Goal: Entertainment & Leisure: Consume media (video, audio)

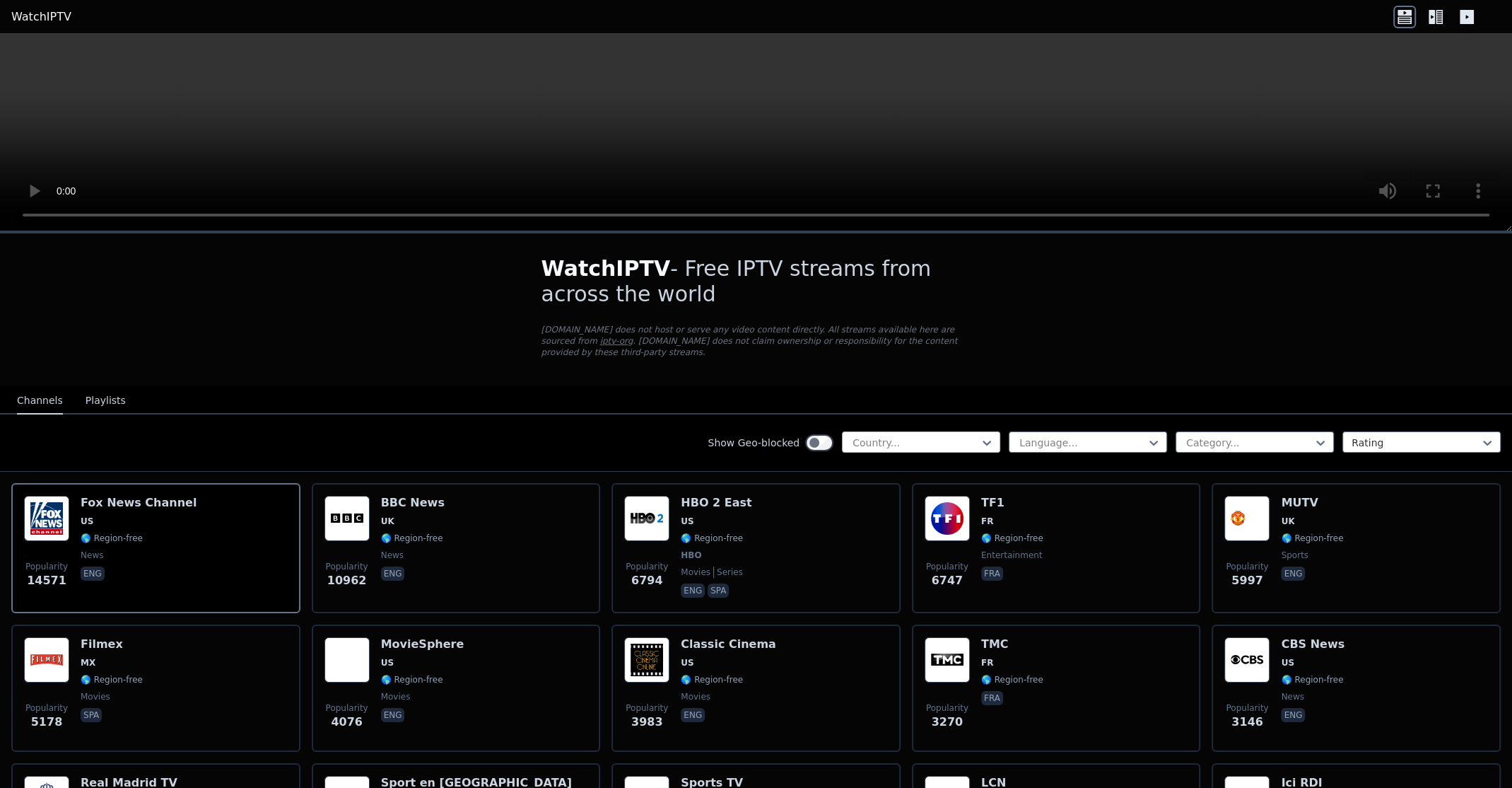
click at [878, 435] on div at bounding box center [915, 442] width 129 height 14
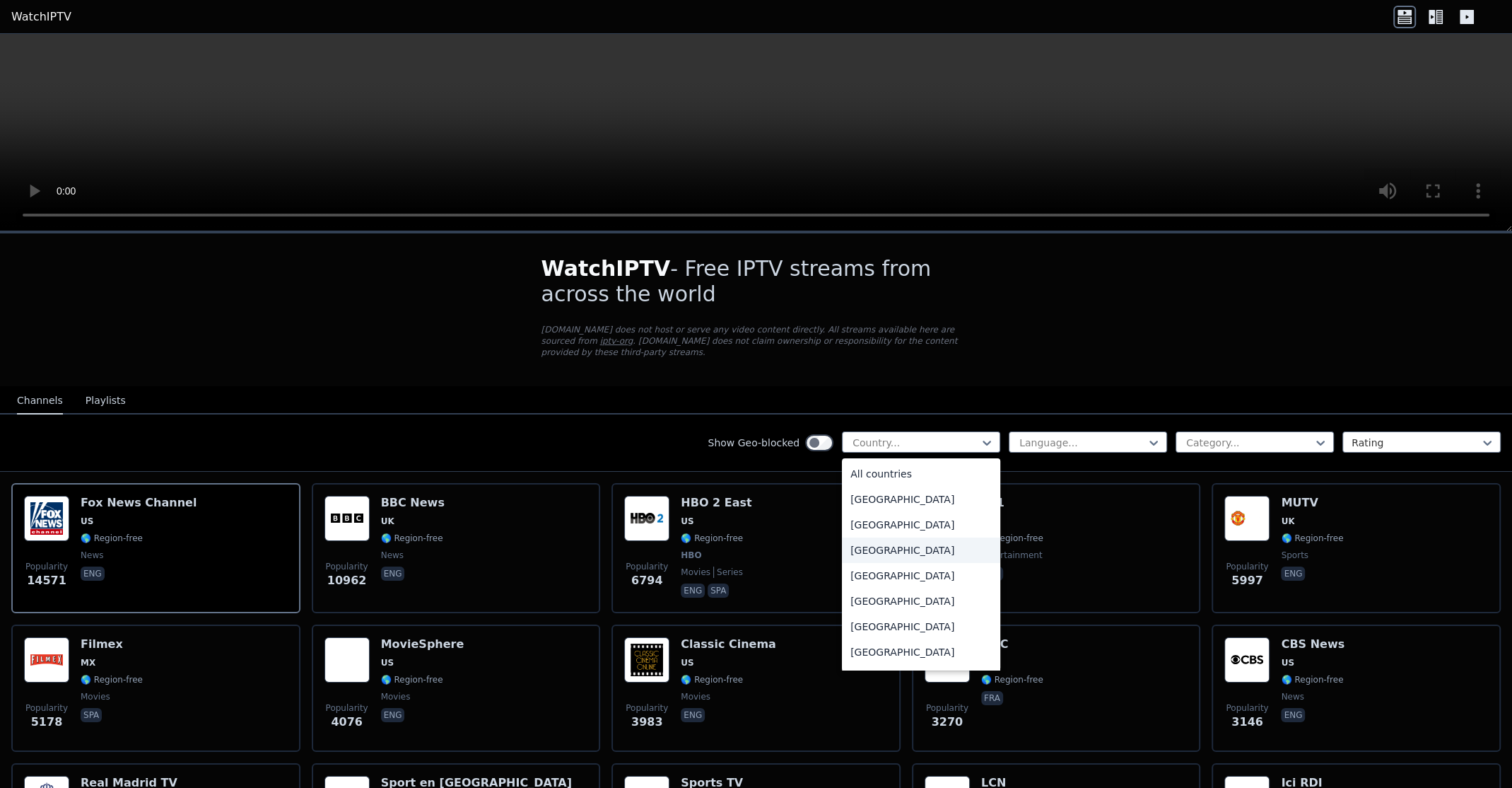
click at [886, 538] on div "[GEOGRAPHIC_DATA]" at bounding box center [921, 550] width 159 height 25
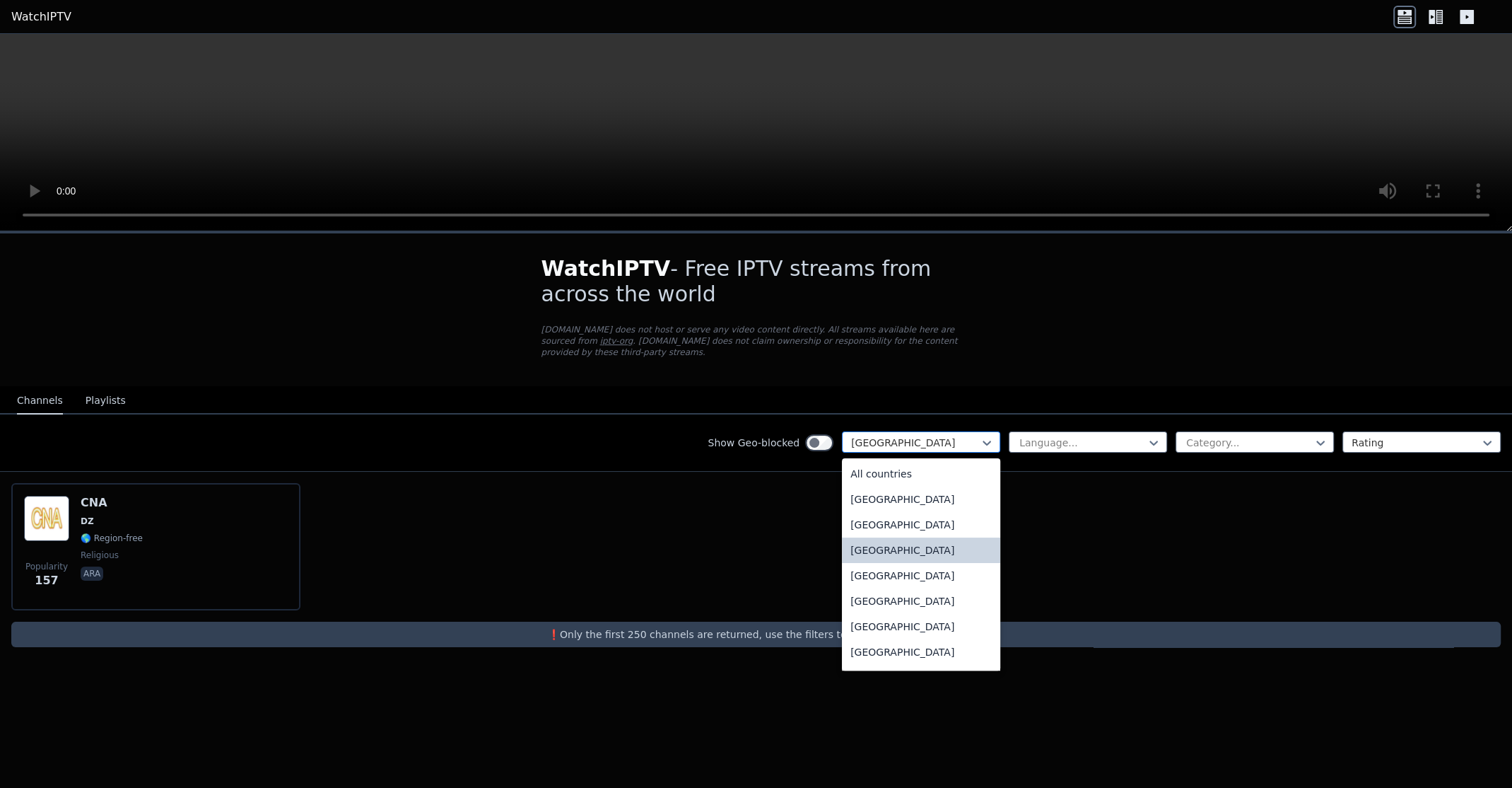
click at [882, 435] on div at bounding box center [915, 442] width 129 height 14
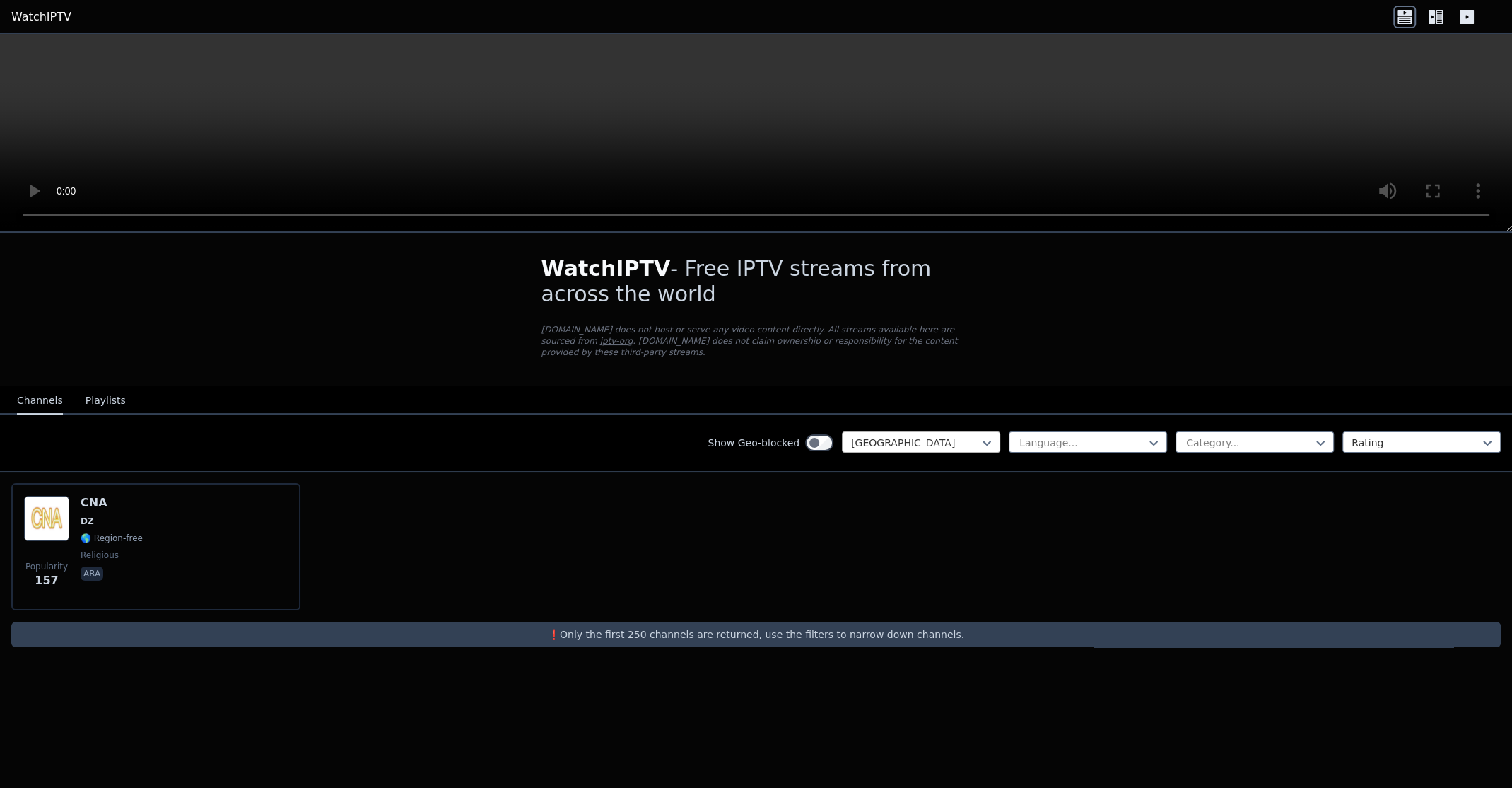
click at [934, 435] on div at bounding box center [915, 442] width 129 height 14
click at [895, 435] on div at bounding box center [915, 442] width 129 height 14
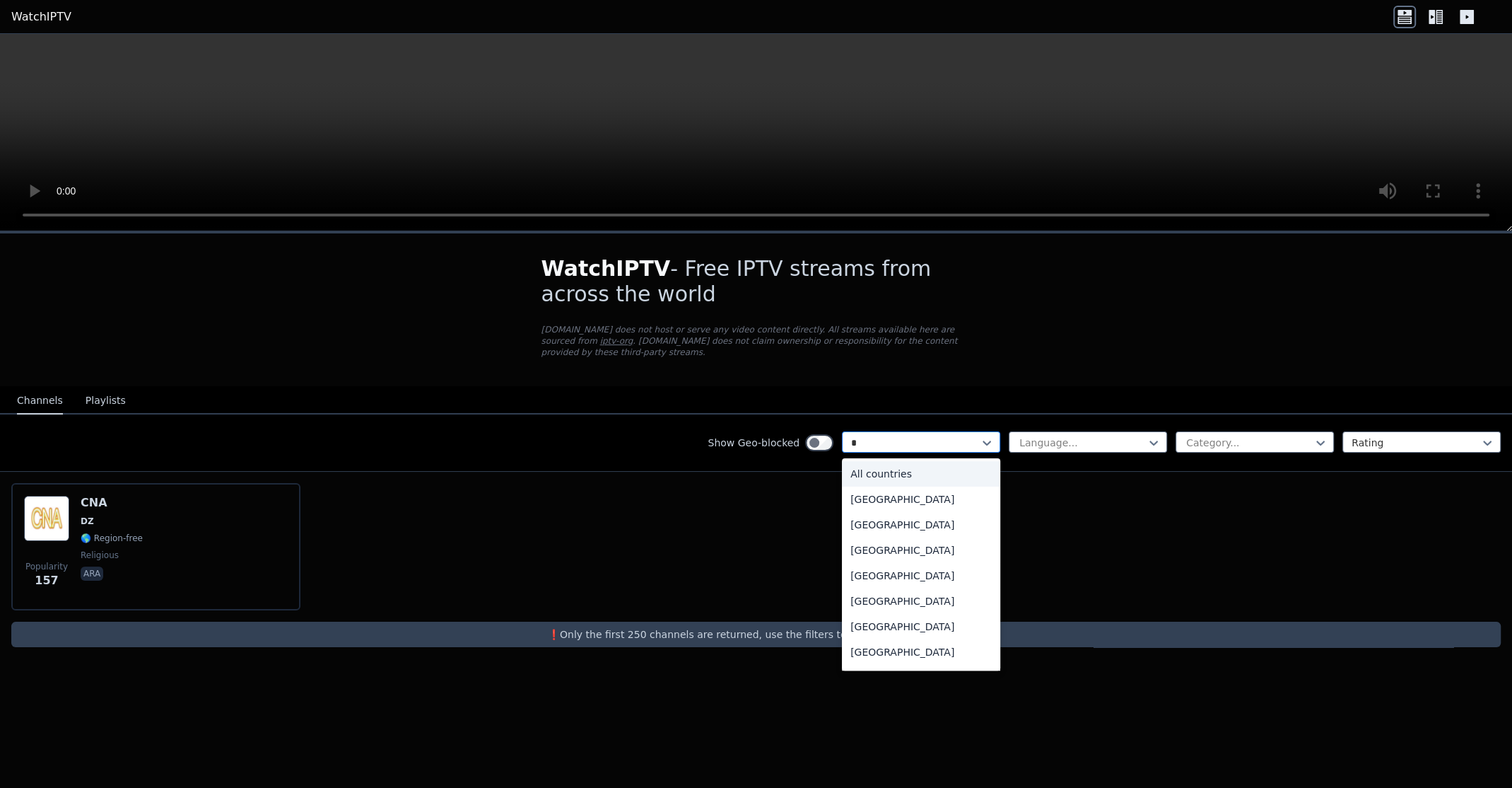
type input "**"
click at [895, 639] on div "[GEOGRAPHIC_DATA]" at bounding box center [921, 652] width 159 height 25
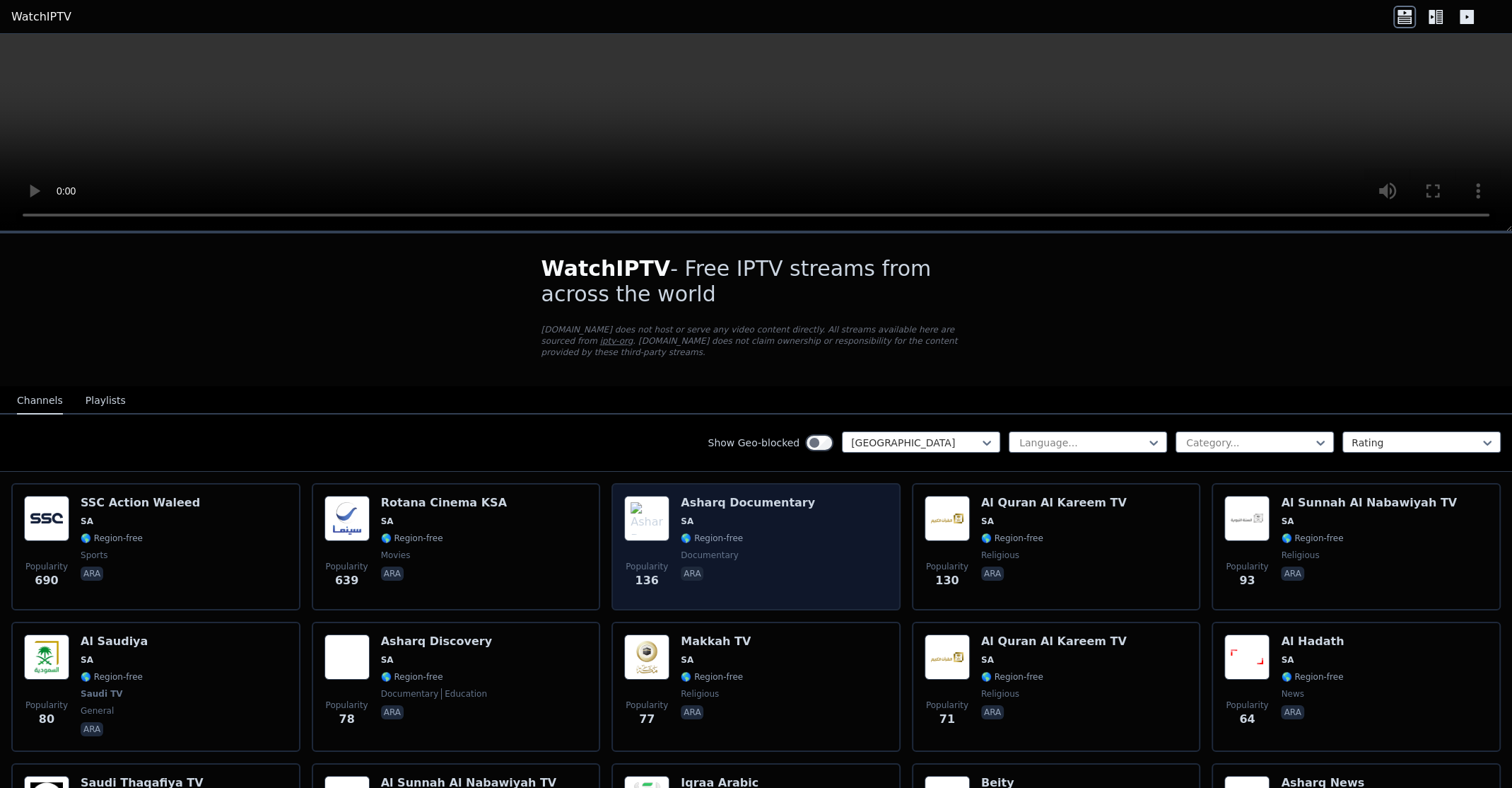
click at [848, 530] on div "Popularity 136 Asharq Documentary SA 🌎 Region-free documentary ara" at bounding box center [756, 546] width 264 height 102
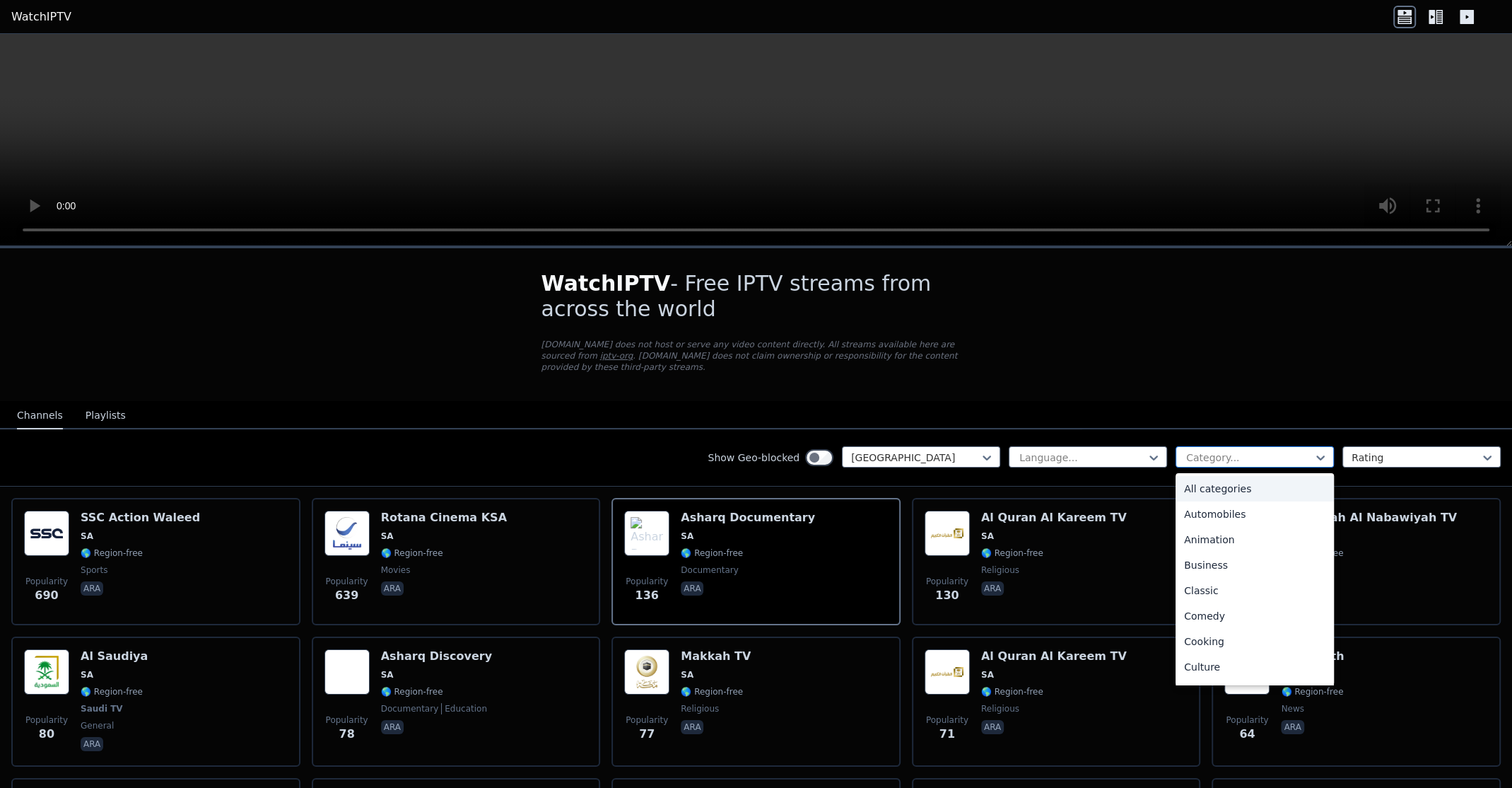
click at [1194, 450] on div at bounding box center [1249, 457] width 129 height 14
click at [1198, 520] on div "Documentary" at bounding box center [1255, 528] width 159 height 25
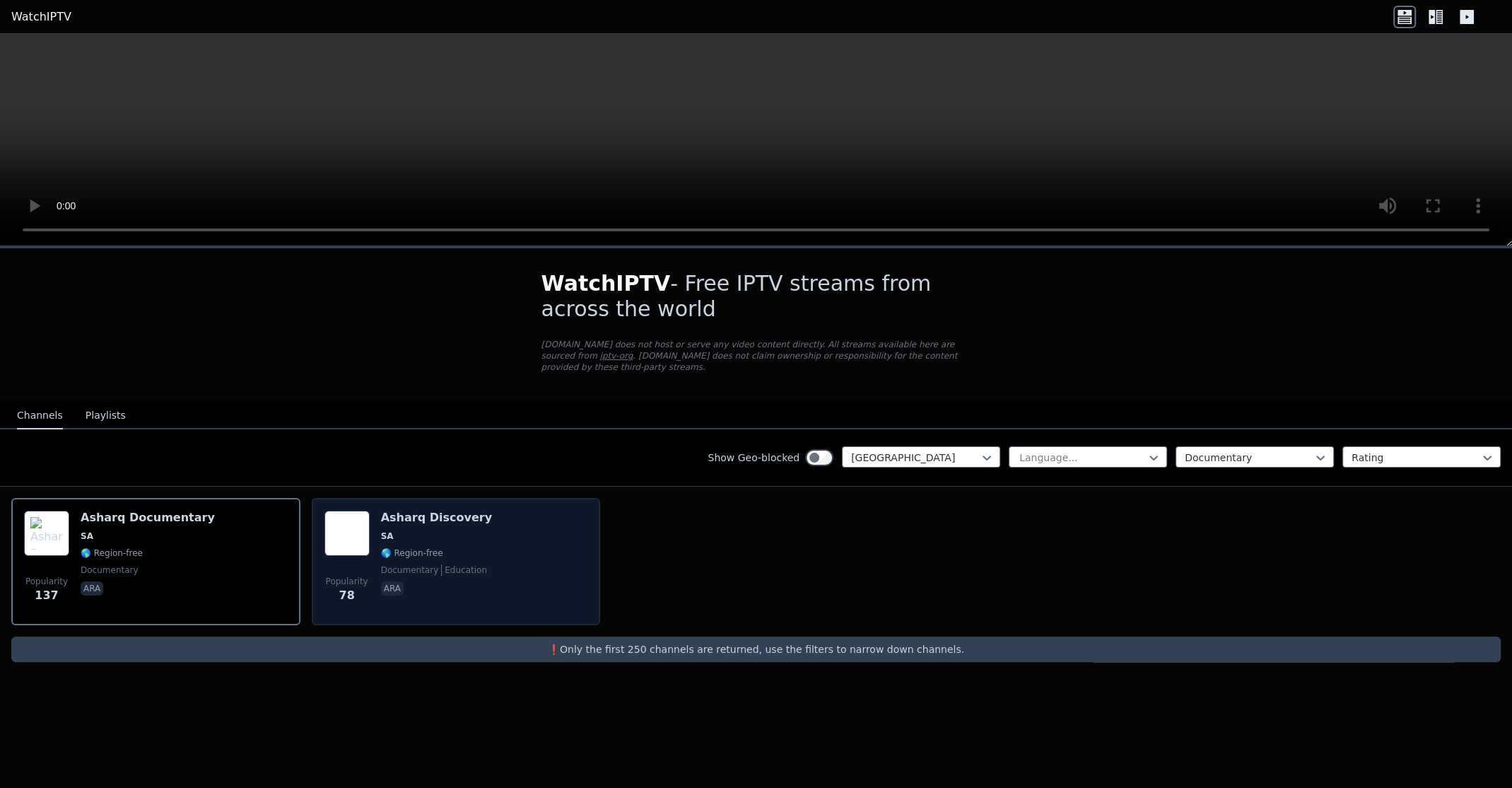
click at [507, 542] on div "Popularity 78 Asharq Discovery SA 🌎 Region-free documentary education ara" at bounding box center [456, 561] width 264 height 102
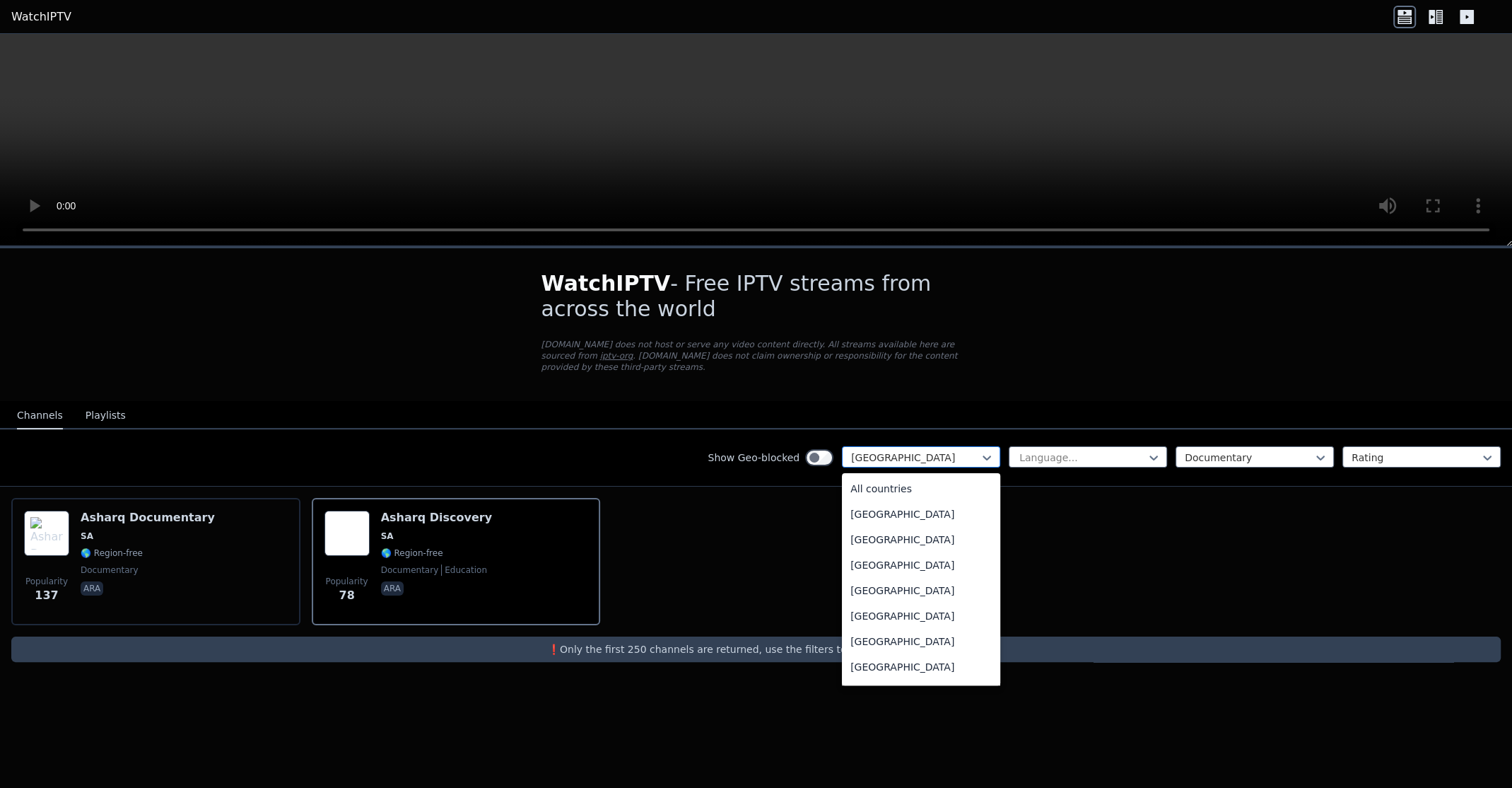
click at [900, 450] on div at bounding box center [915, 457] width 129 height 14
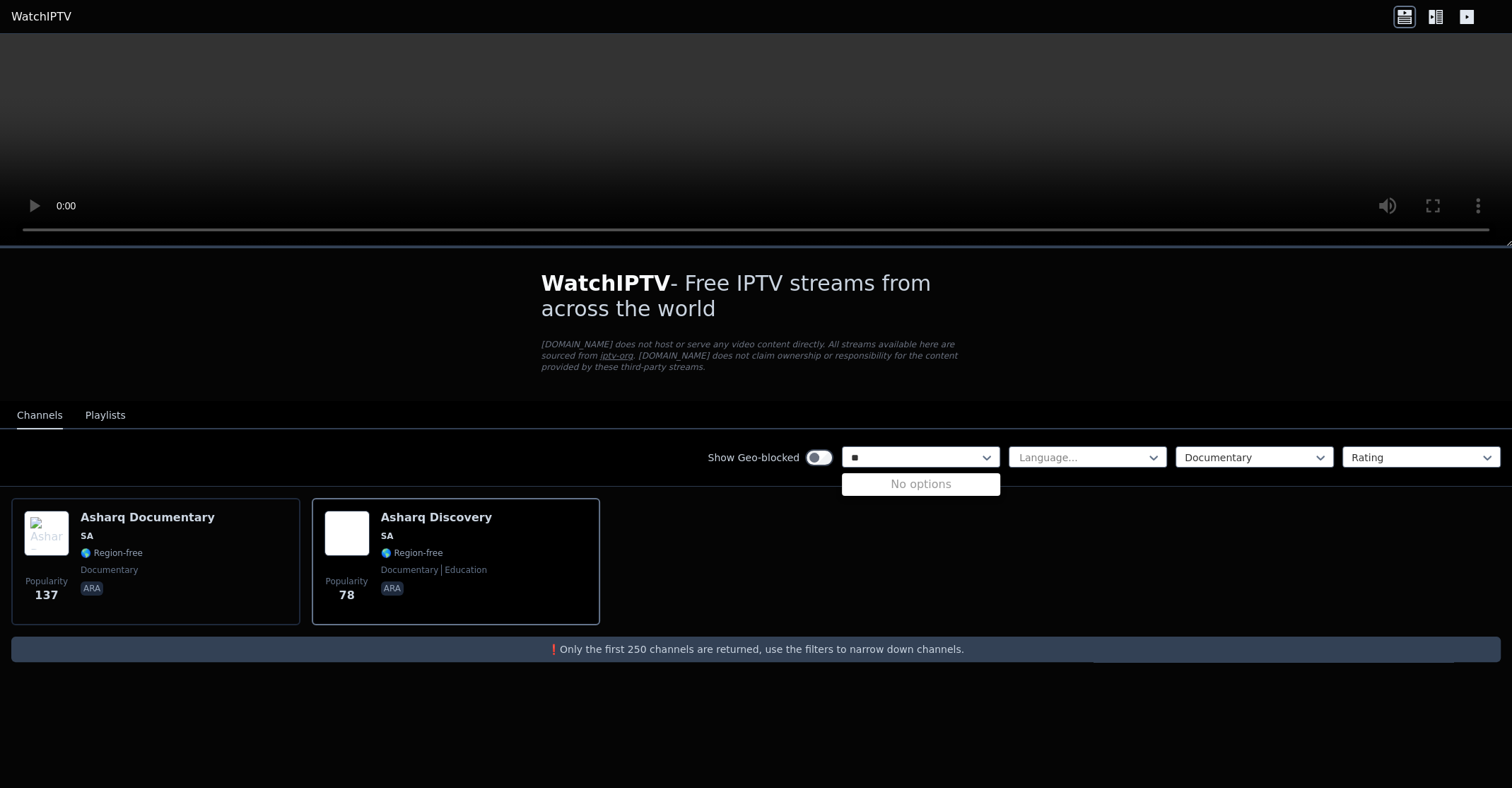
type input "*"
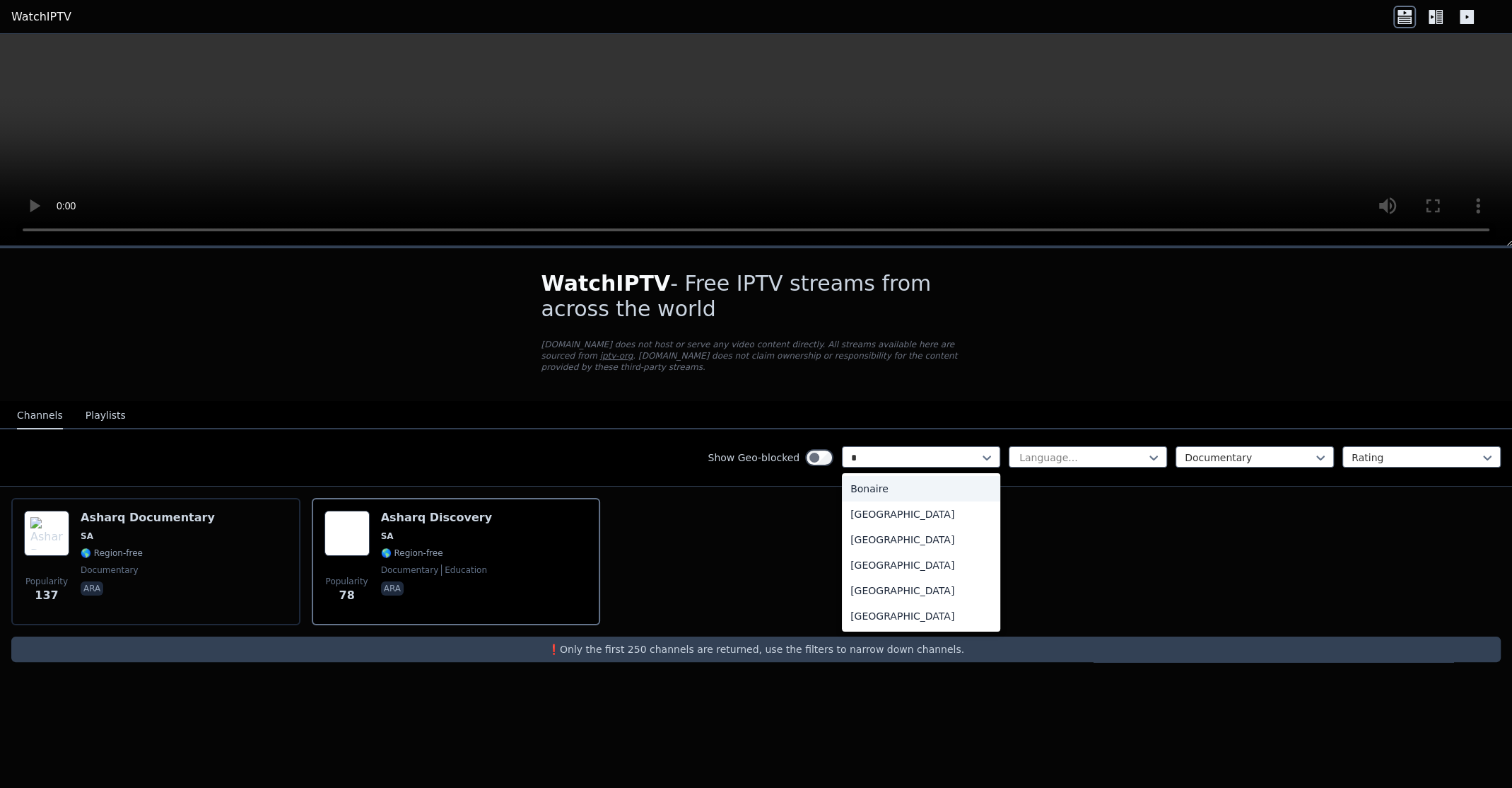
type input "**"
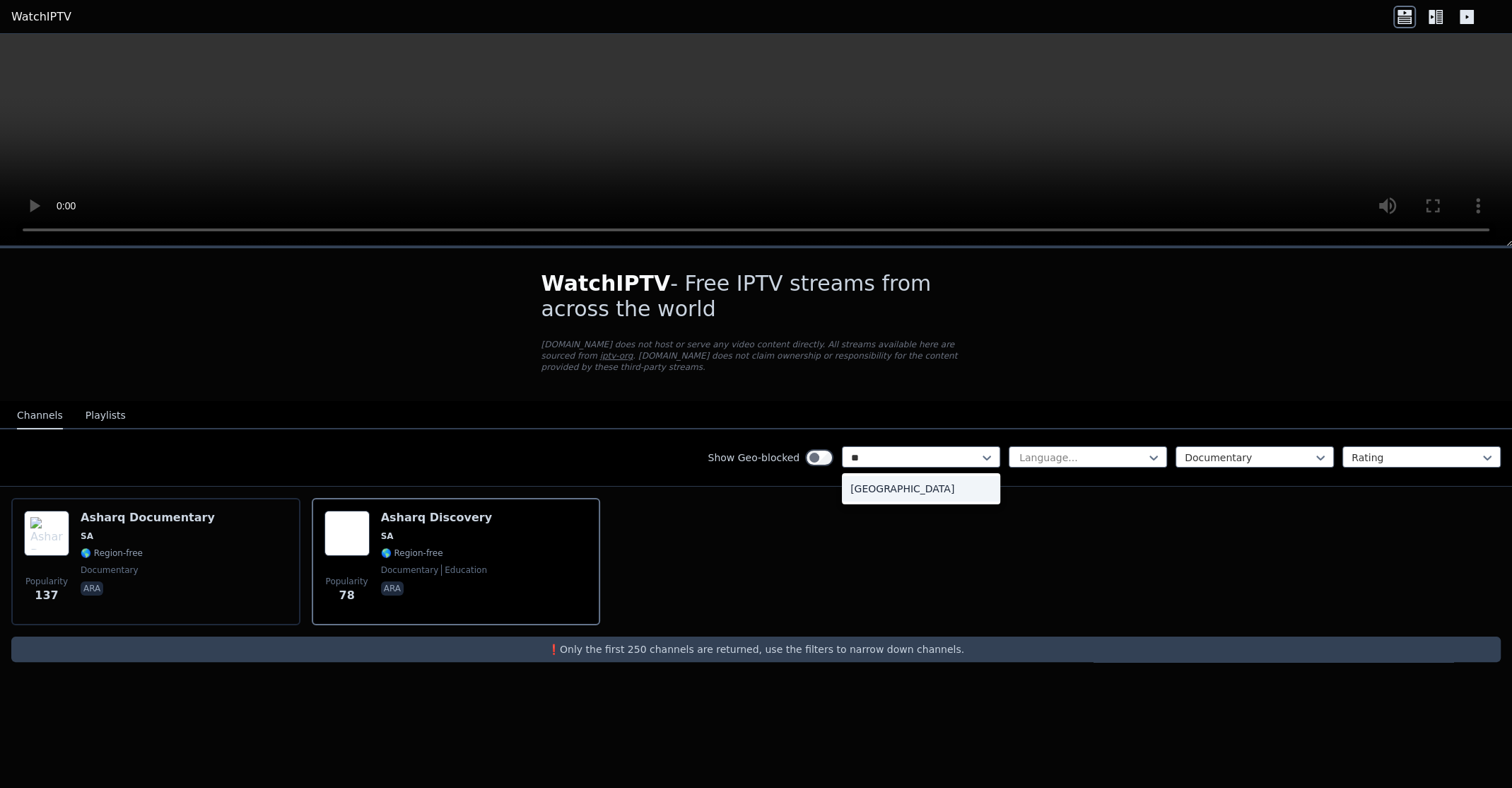
click at [894, 475] on div "[GEOGRAPHIC_DATA]" at bounding box center [921, 488] width 159 height 25
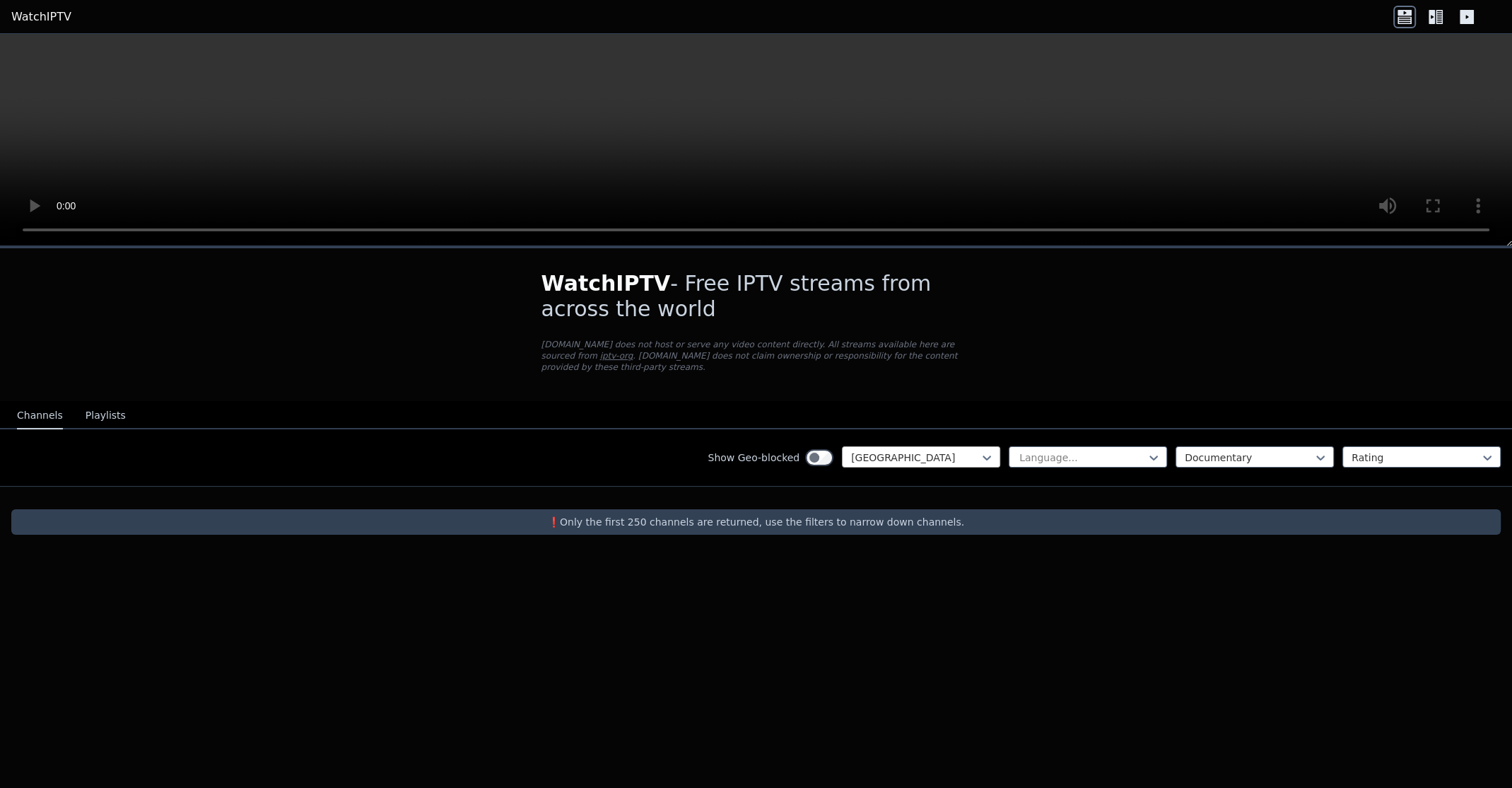
click at [877, 452] on div at bounding box center [915, 457] width 129 height 14
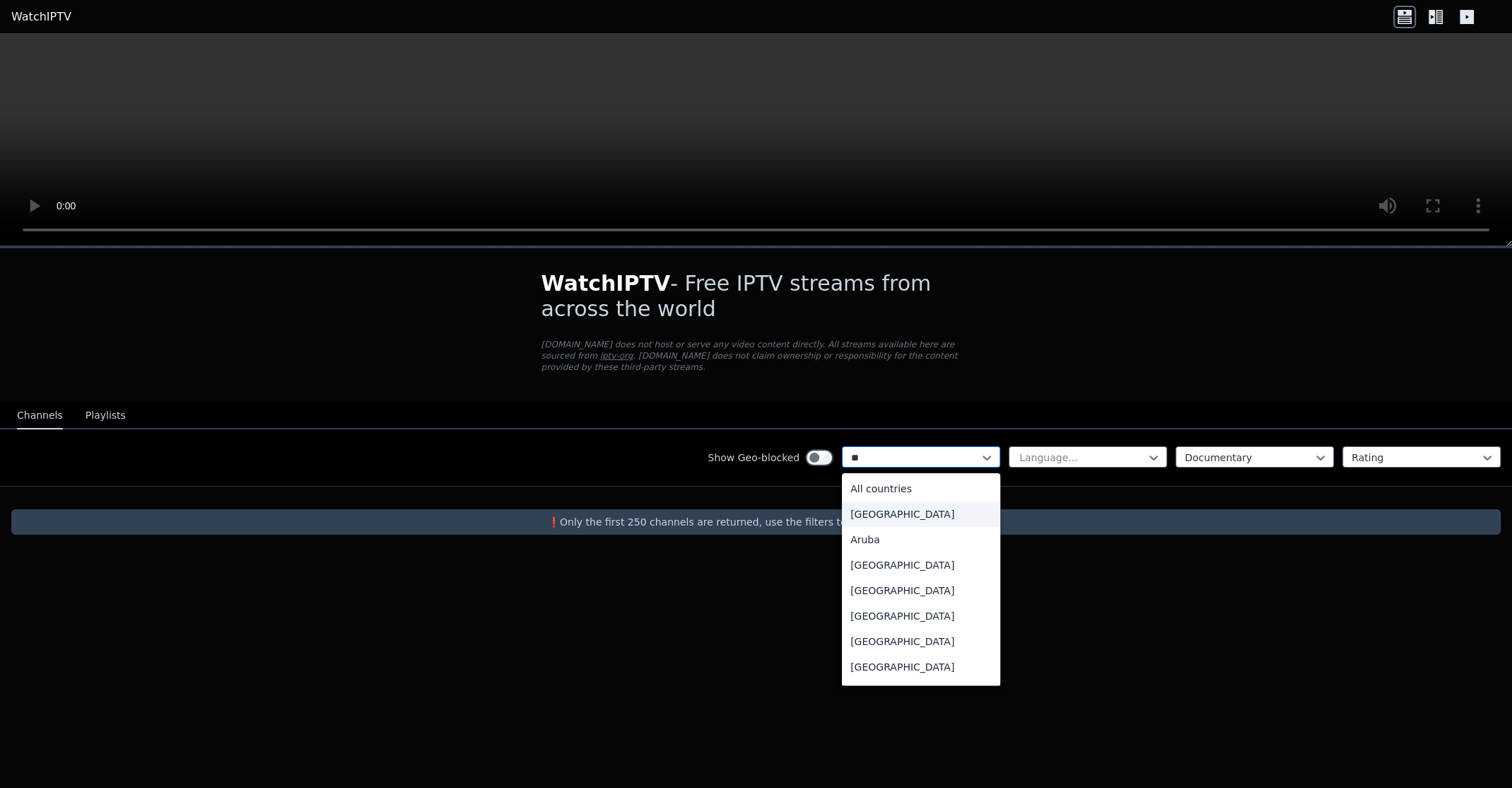
type input "***"
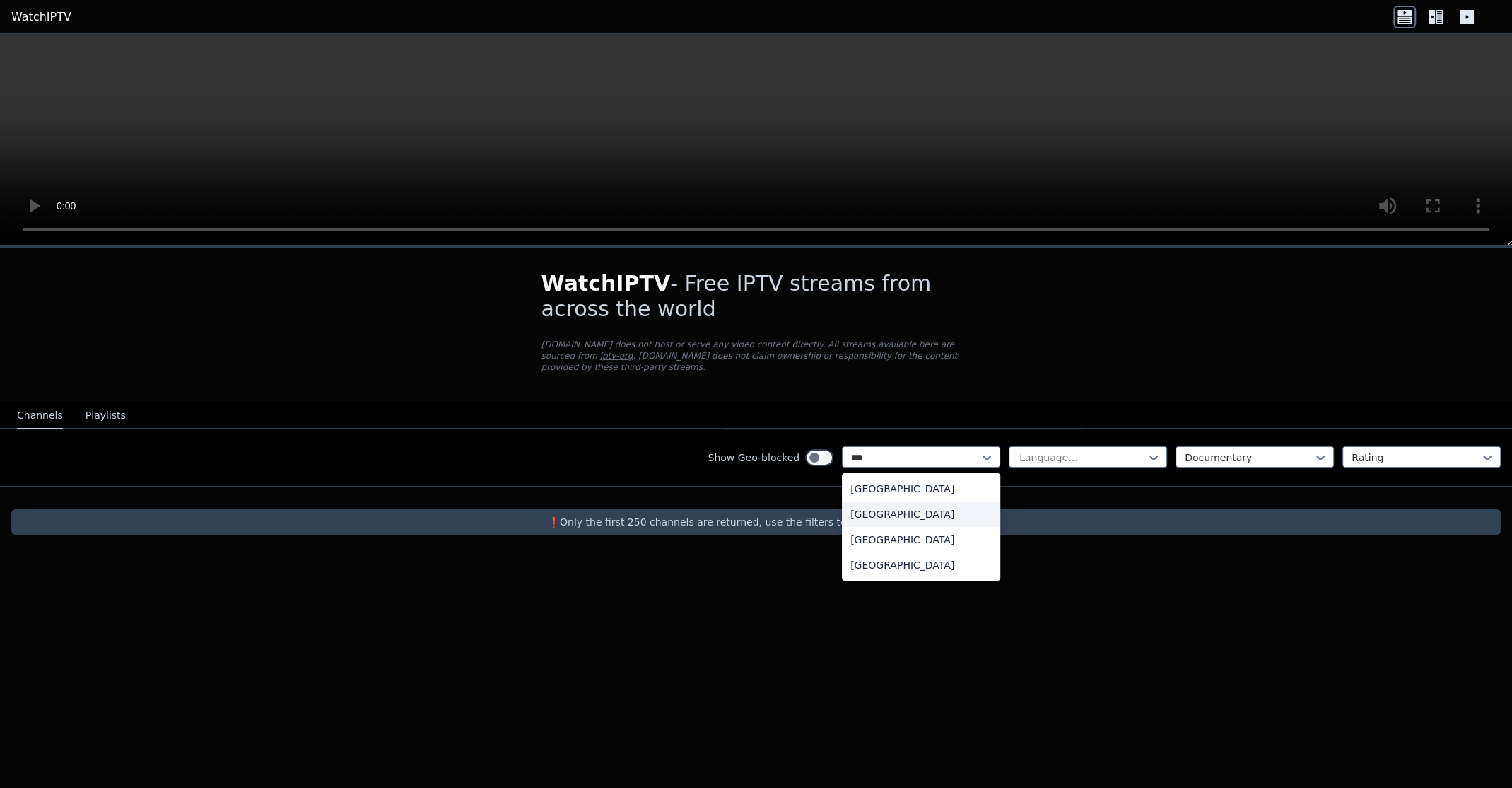
click at [921, 502] on div "[GEOGRAPHIC_DATA]" at bounding box center [921, 514] width 159 height 25
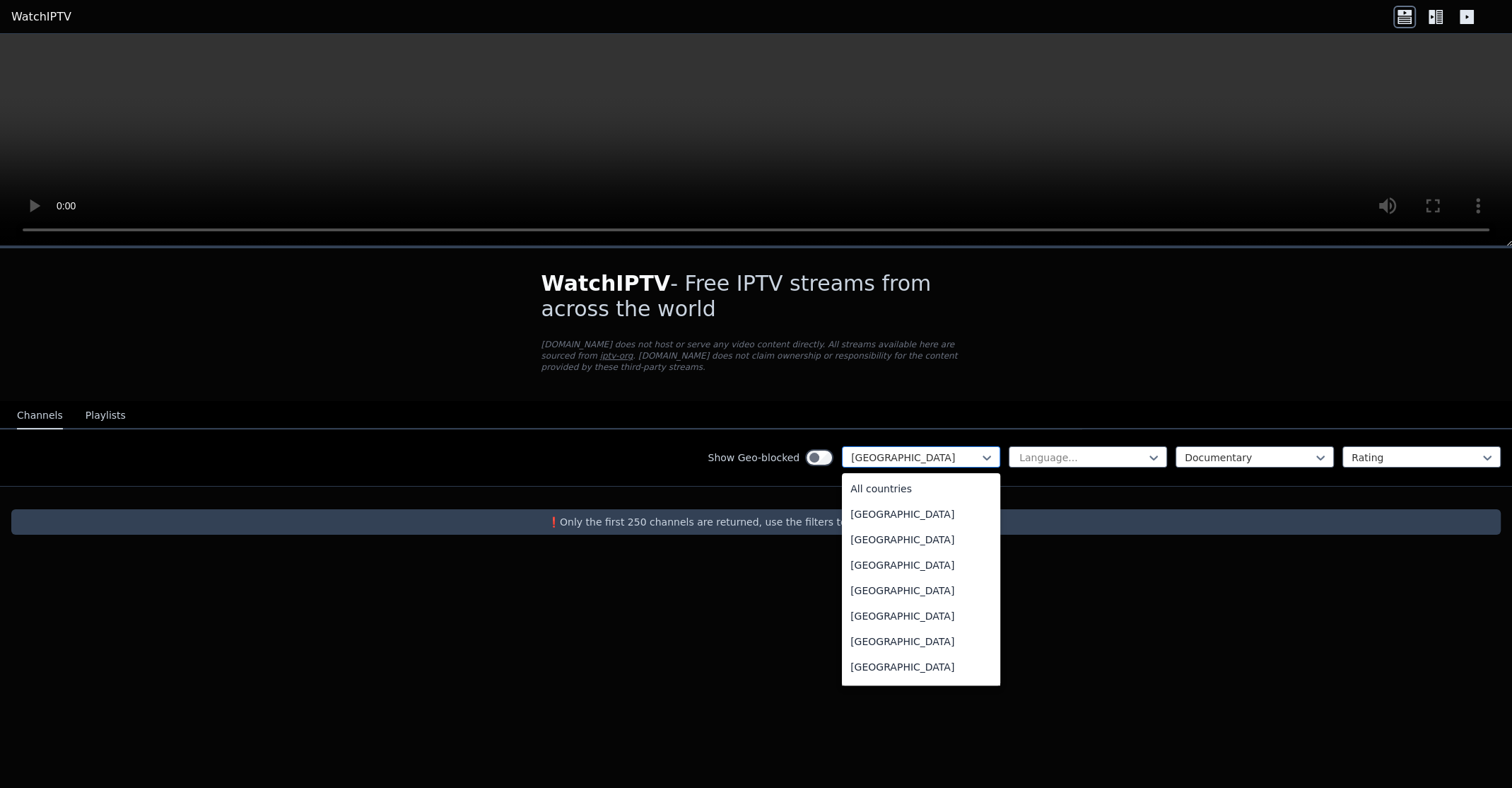
click at [874, 450] on div at bounding box center [915, 457] width 129 height 14
click at [717, 486] on div at bounding box center [756, 497] width 1512 height 23
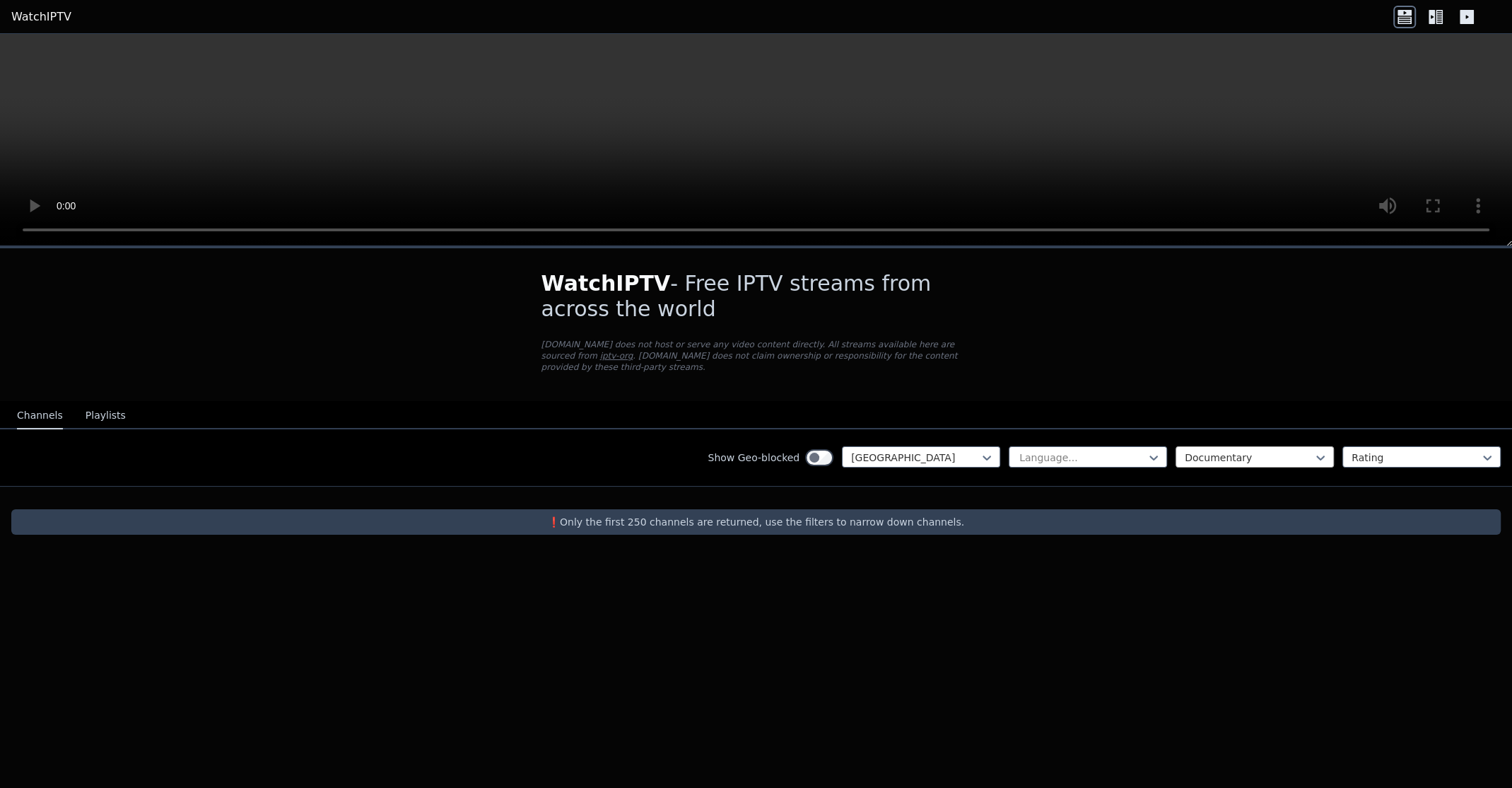
click at [1257, 450] on div at bounding box center [1249, 457] width 129 height 14
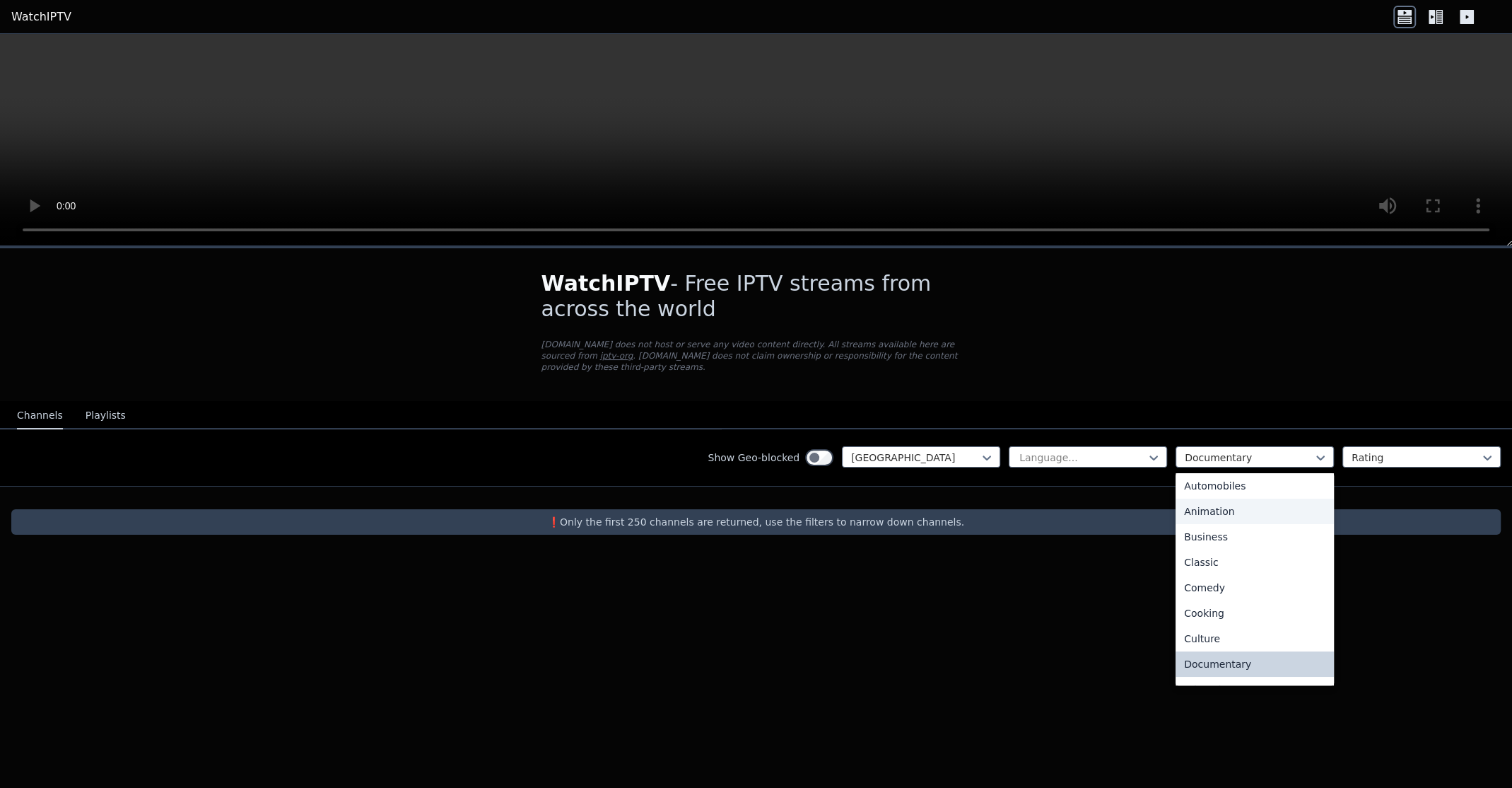
scroll to position [0, 0]
click at [1216, 479] on div "All categories" at bounding box center [1255, 488] width 159 height 25
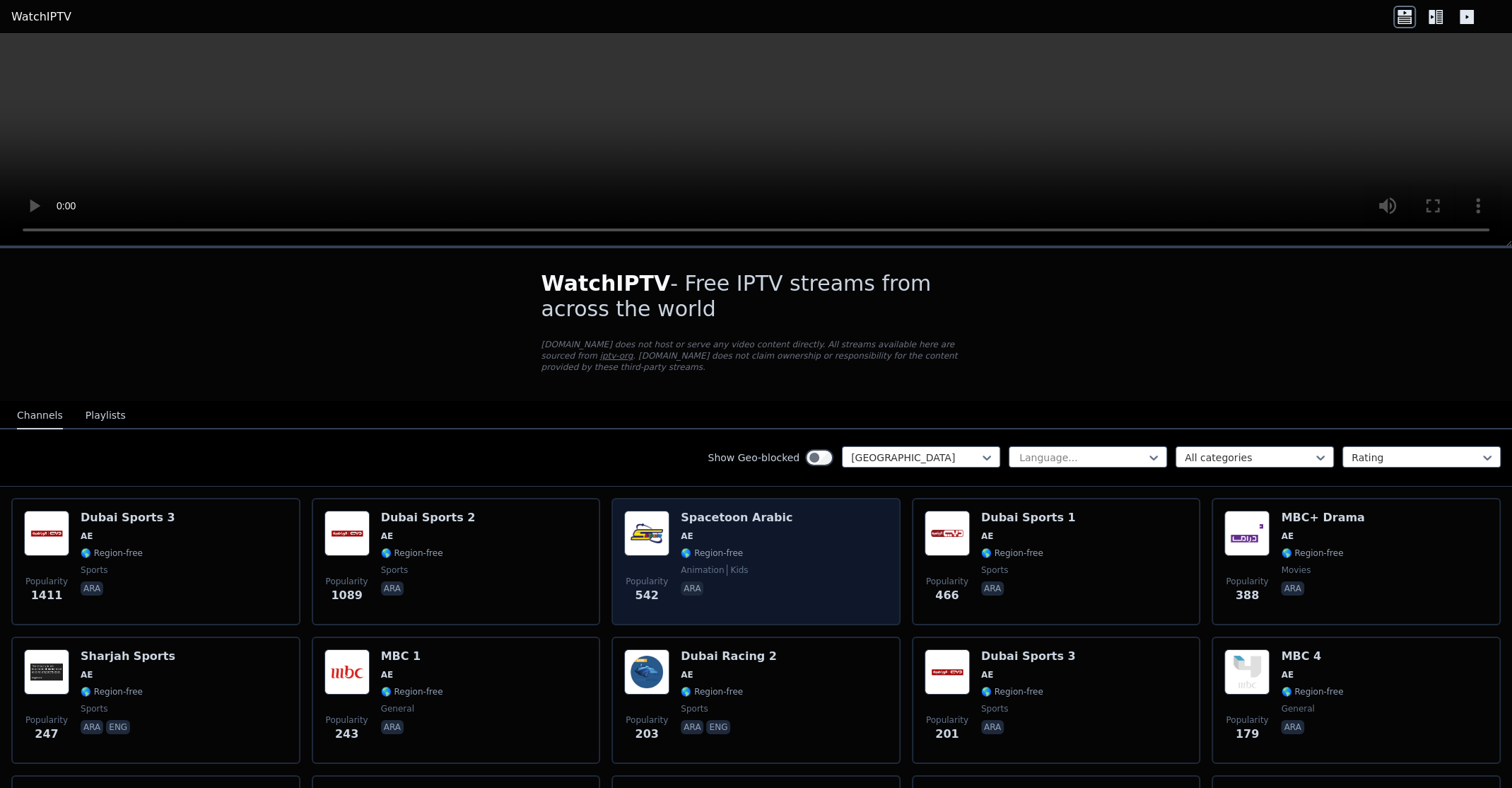
click at [750, 530] on span "AE" at bounding box center [737, 535] width 112 height 11
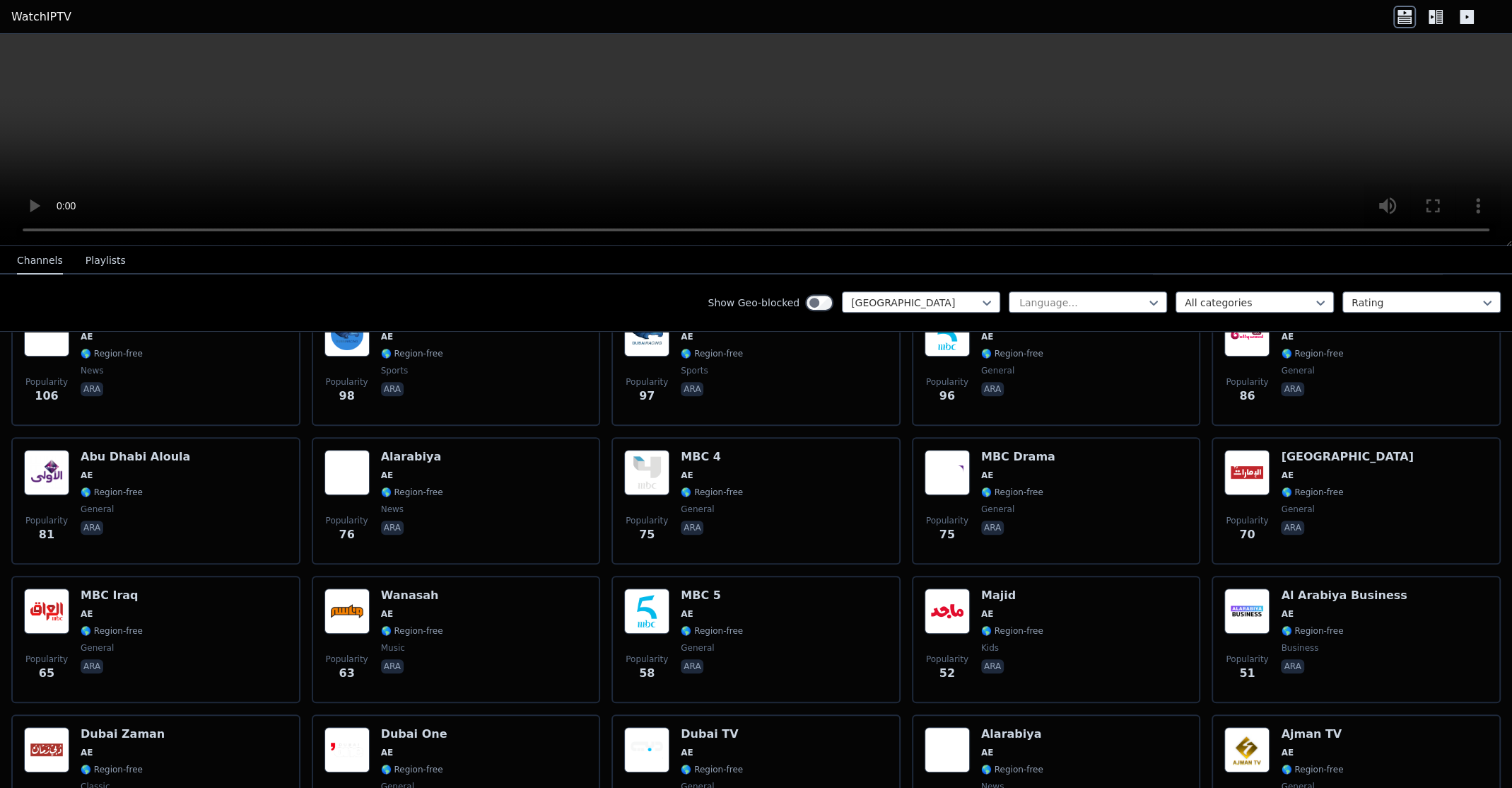
scroll to position [659, 0]
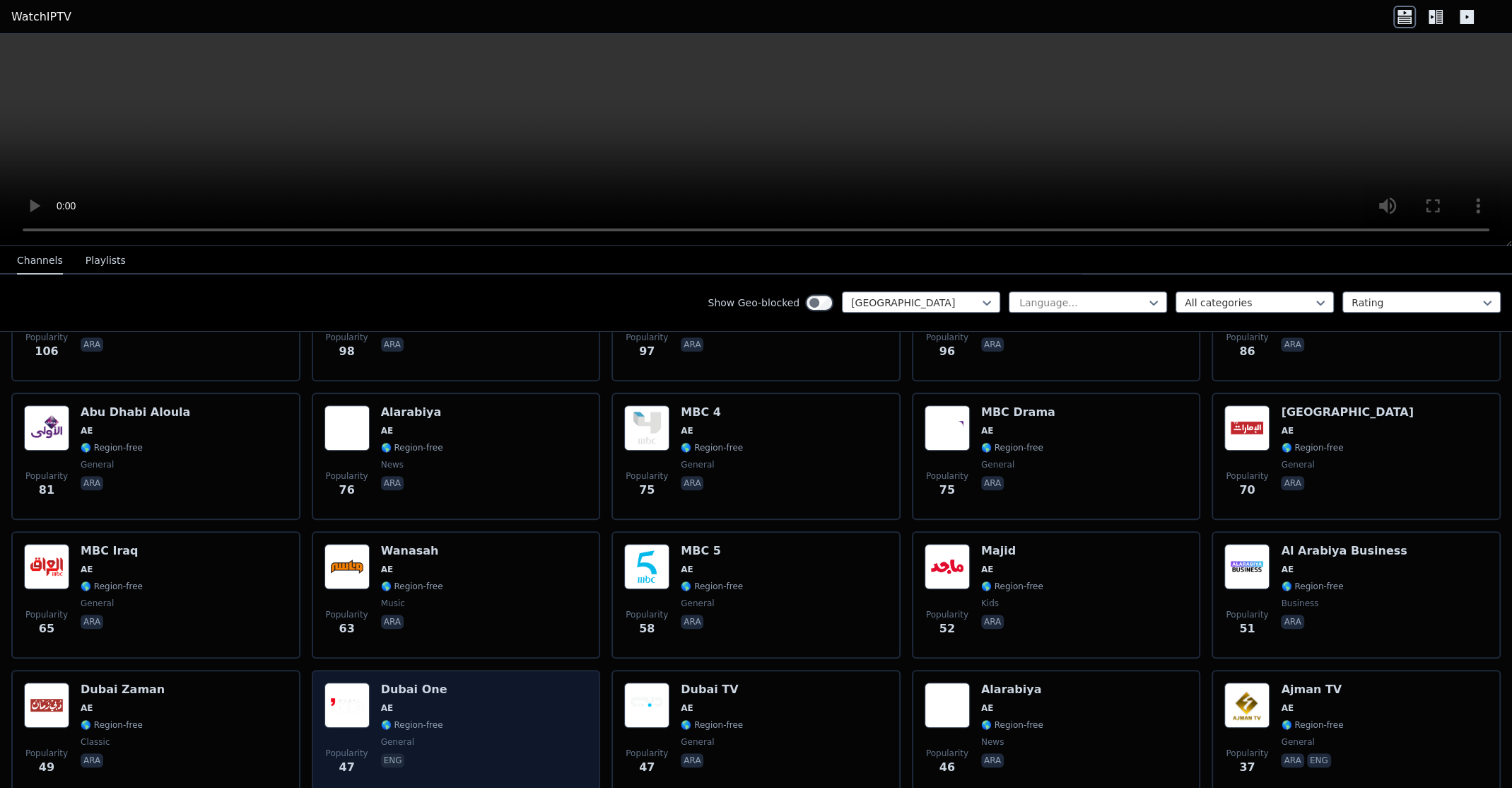
click at [462, 712] on div "Popularity 47 [GEOGRAPHIC_DATA] One AE 🌎 Region-free general eng" at bounding box center [456, 733] width 264 height 102
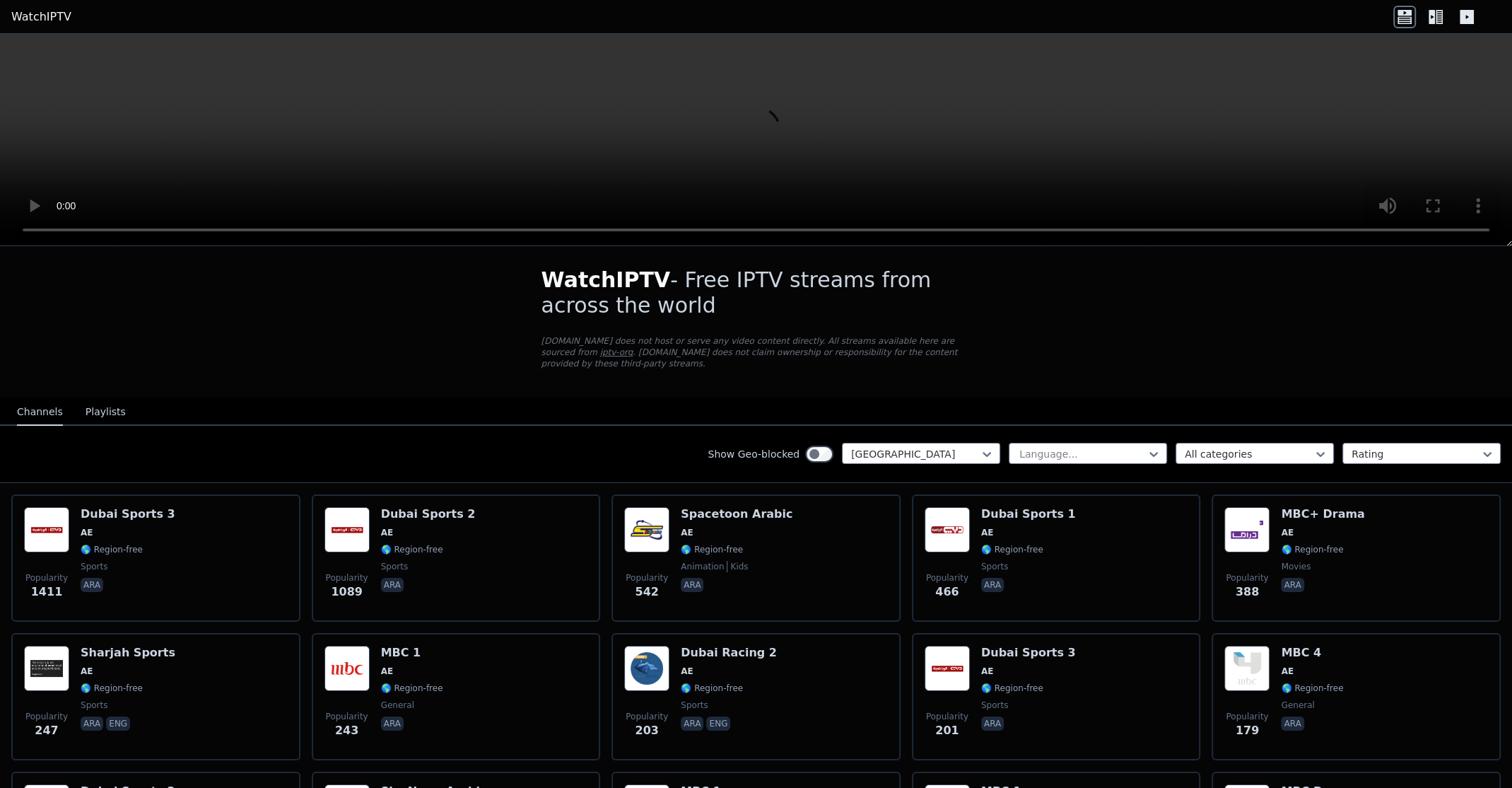
scroll to position [0, 0]
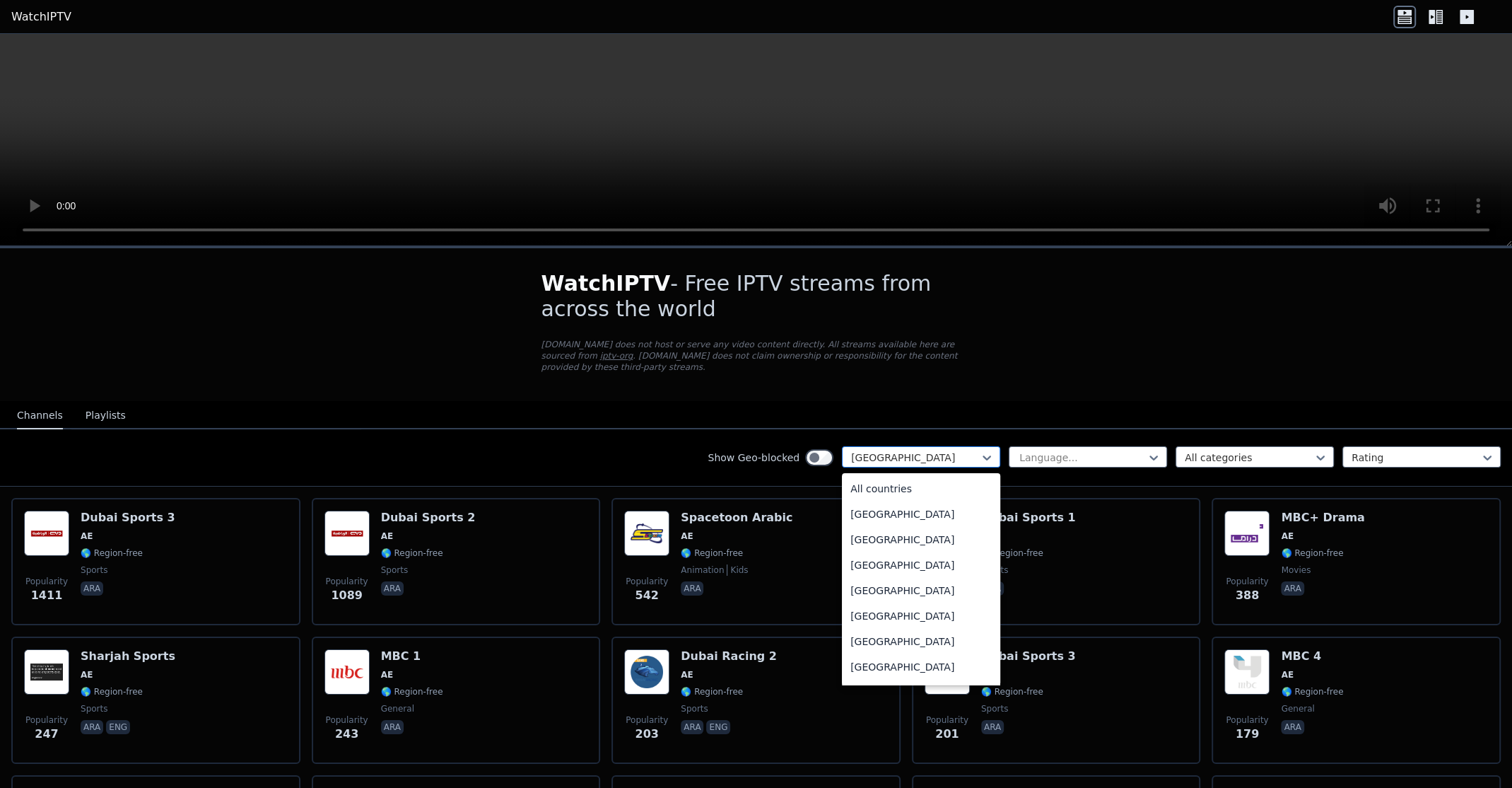
click at [958, 450] on div at bounding box center [915, 457] width 129 height 14
click at [1212, 450] on div at bounding box center [1249, 457] width 129 height 14
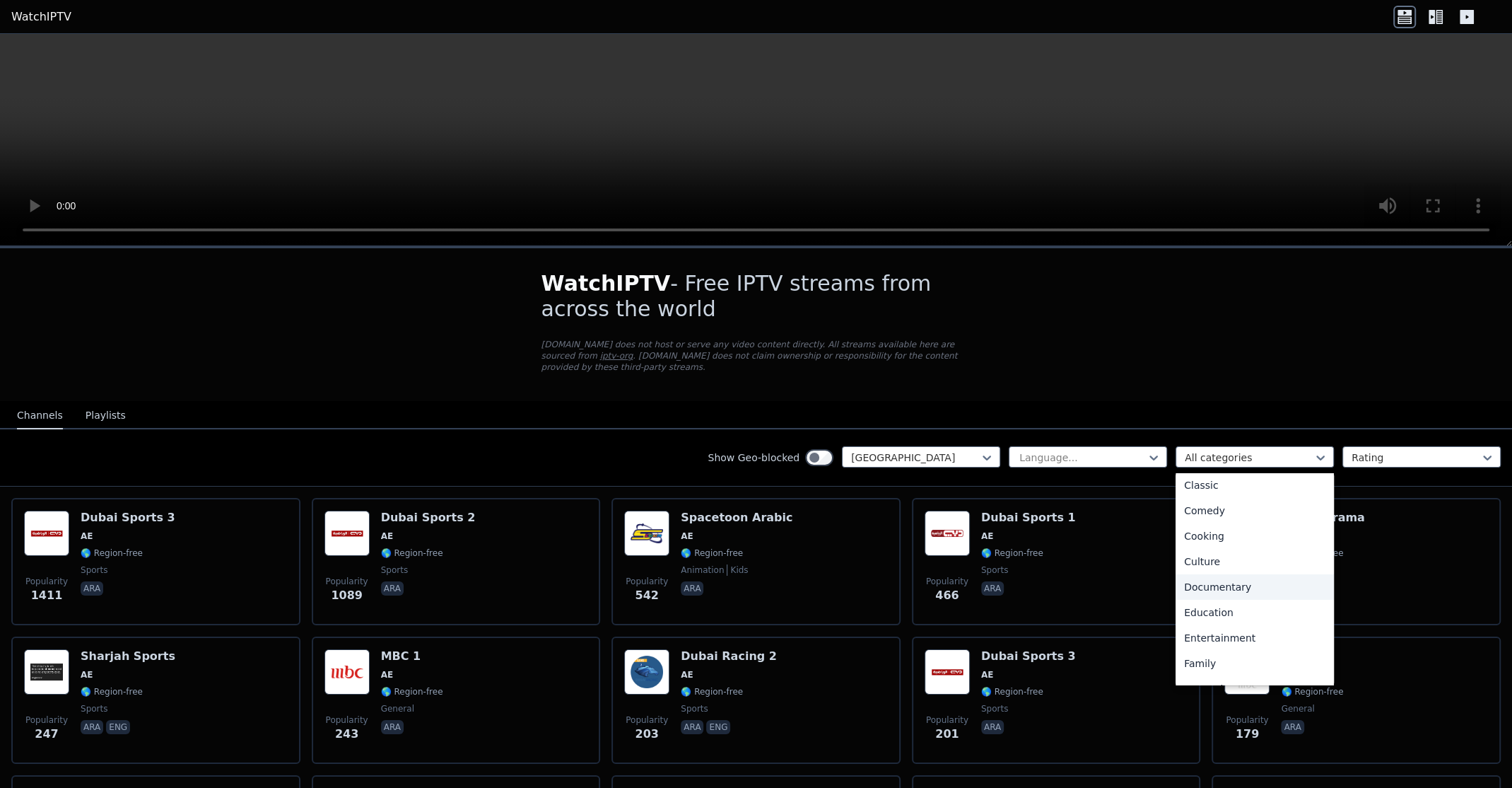
scroll to position [165, 0]
click at [1225, 520] on div "Documentary" at bounding box center [1255, 528] width 159 height 25
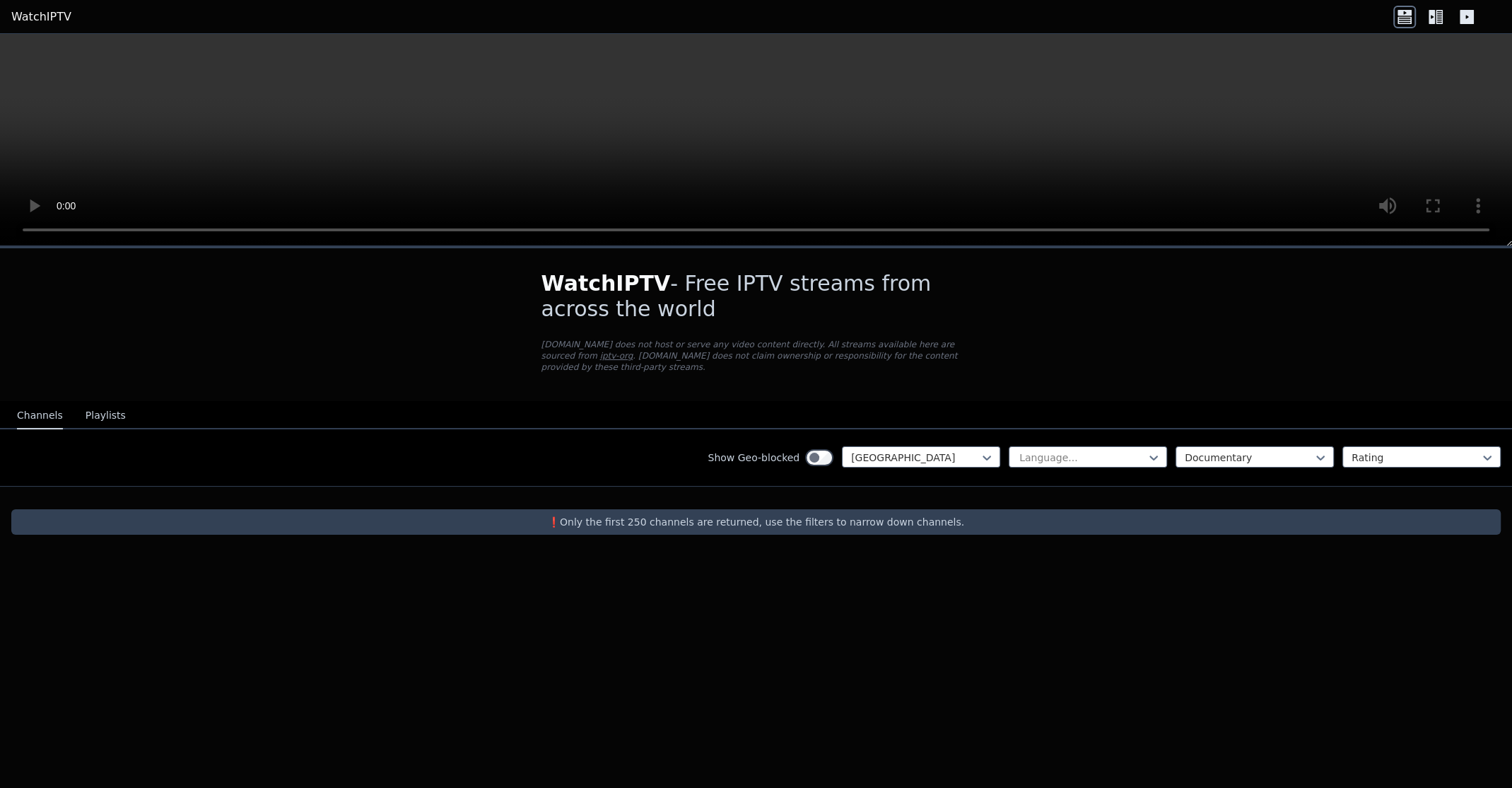
click at [1000, 444] on div "Show Geo-blocked [GEOGRAPHIC_DATA] Language... option Documentary, selected. Do…" at bounding box center [756, 458] width 1512 height 57
click at [988, 455] on icon at bounding box center [987, 458] width 8 height 5
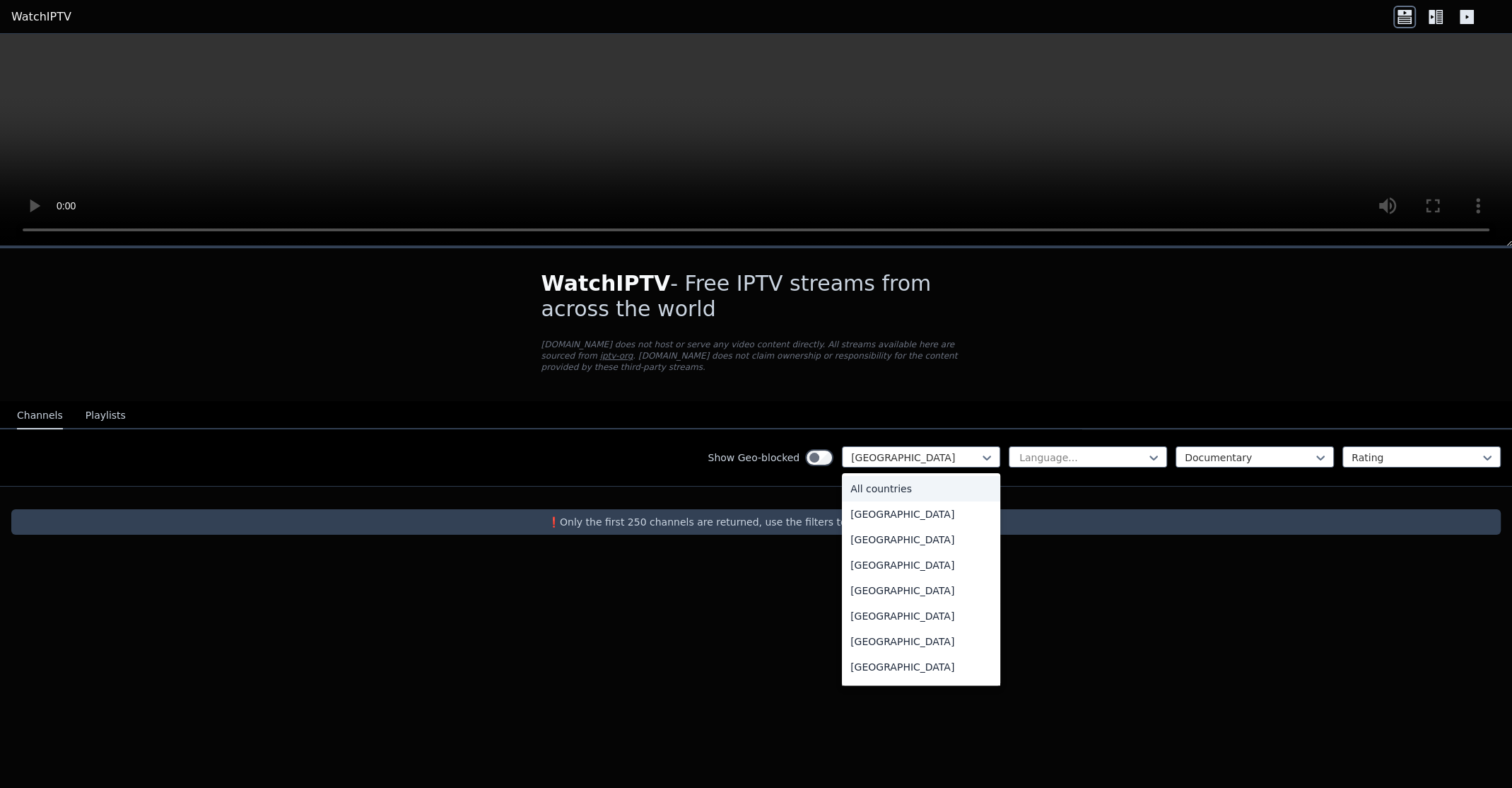
click at [895, 483] on div "All countries" at bounding box center [921, 488] width 159 height 25
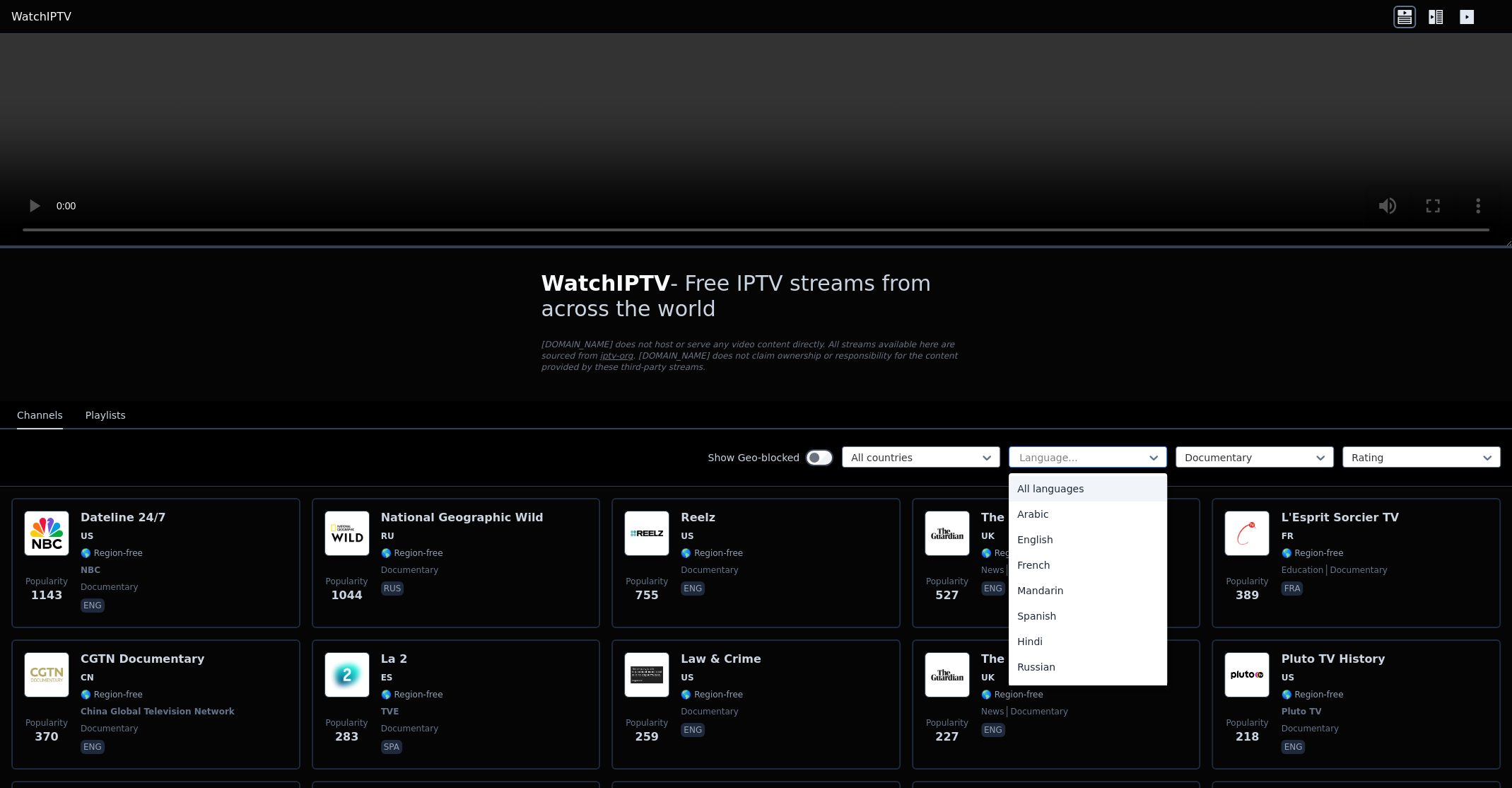
click at [1092, 450] on div at bounding box center [1082, 457] width 129 height 14
click at [1032, 532] on div "English" at bounding box center [1088, 539] width 159 height 25
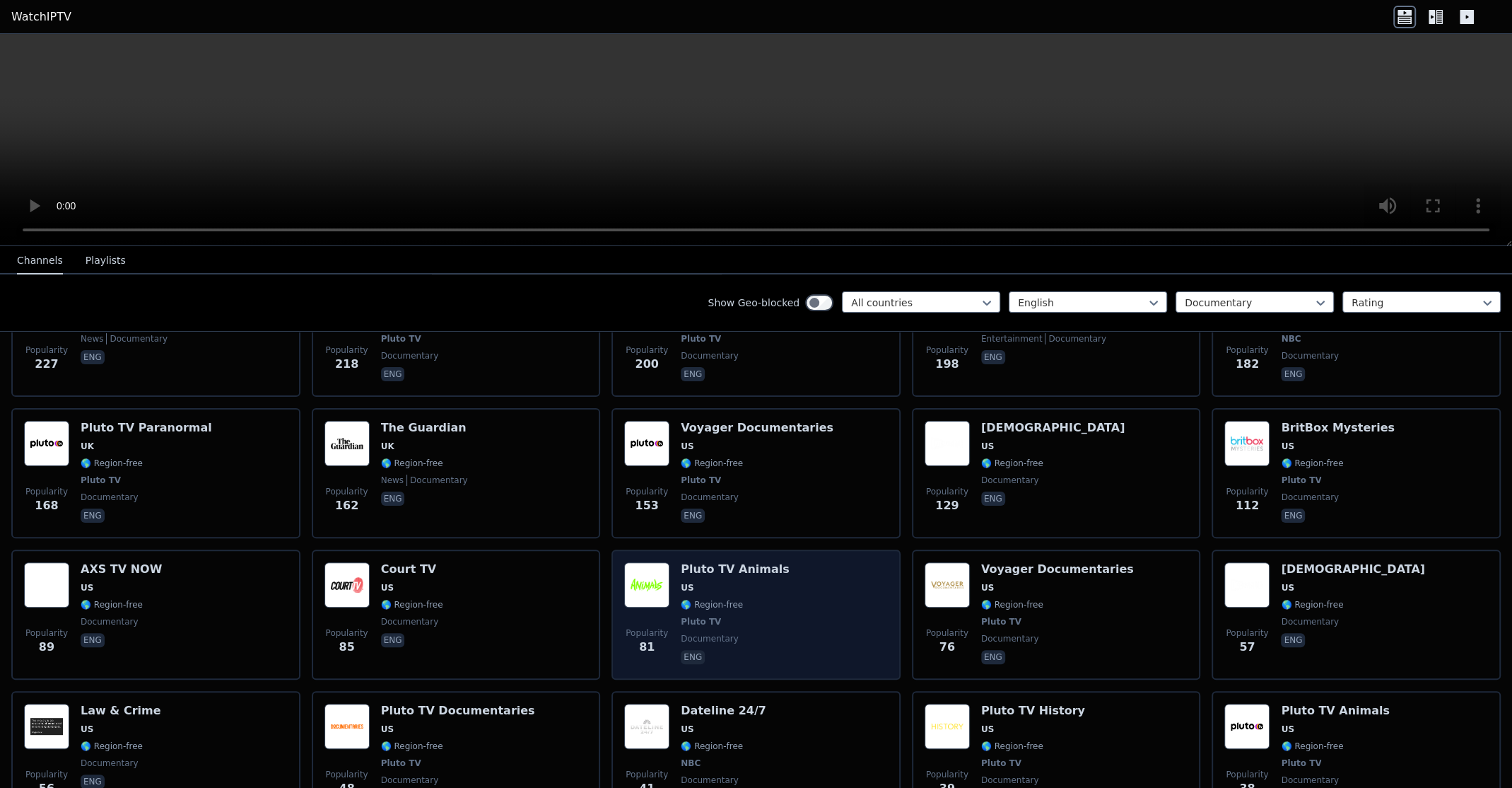
scroll to position [329, 0]
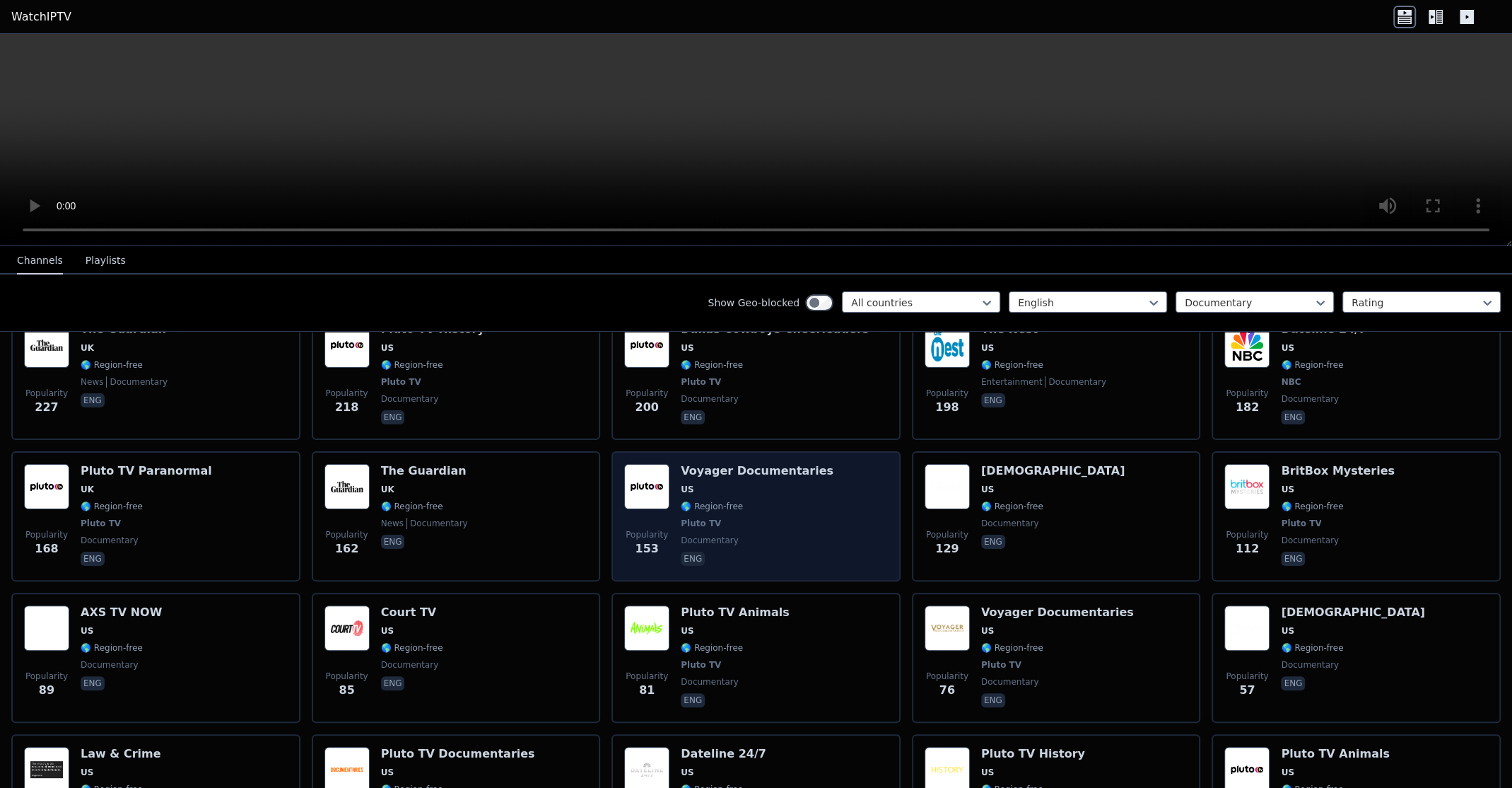
click at [753, 534] on span "documentary" at bounding box center [758, 539] width 153 height 11
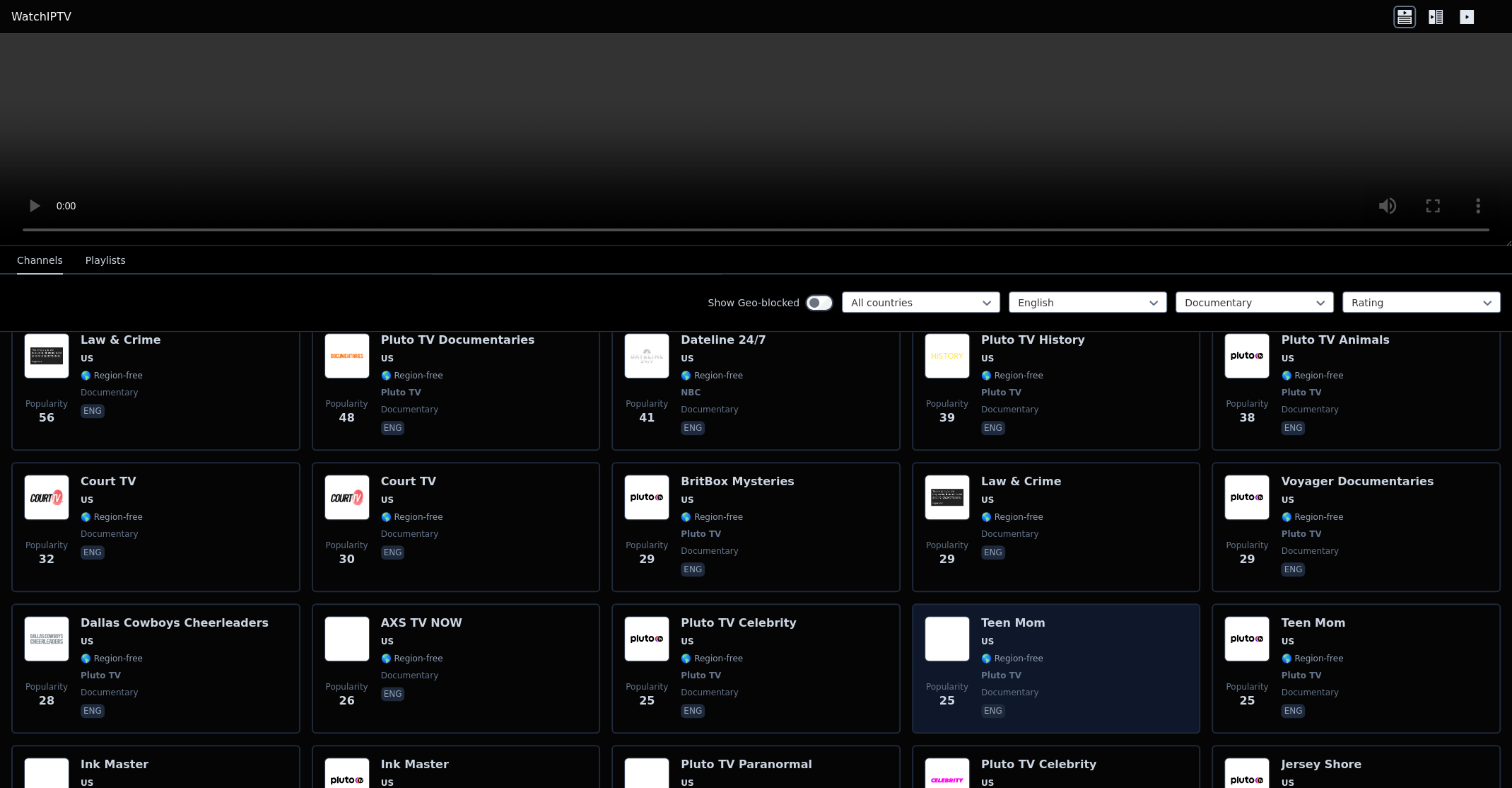
scroll to position [684, 0]
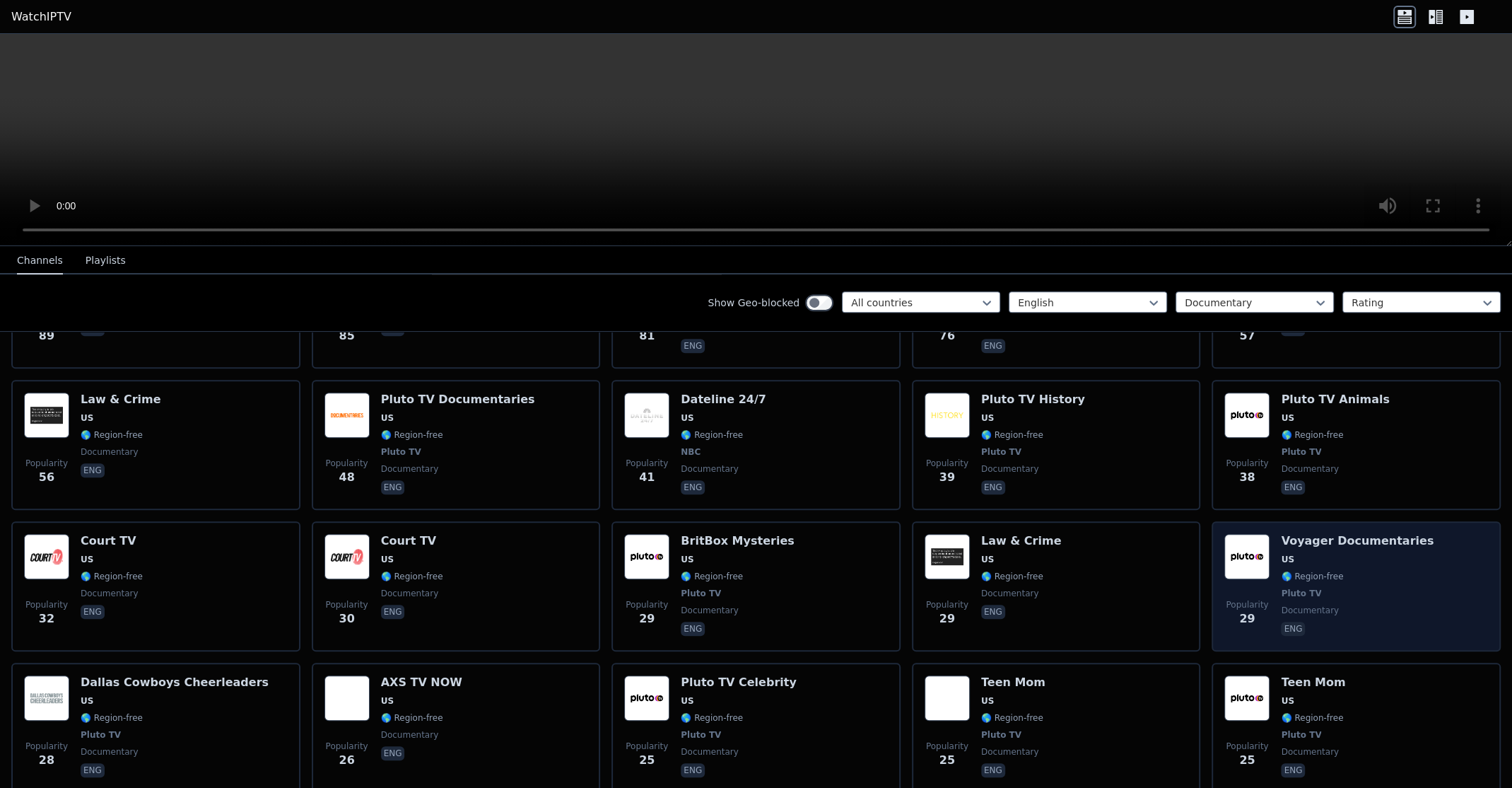
click at [1371, 554] on span "US" at bounding box center [1357, 559] width 153 height 11
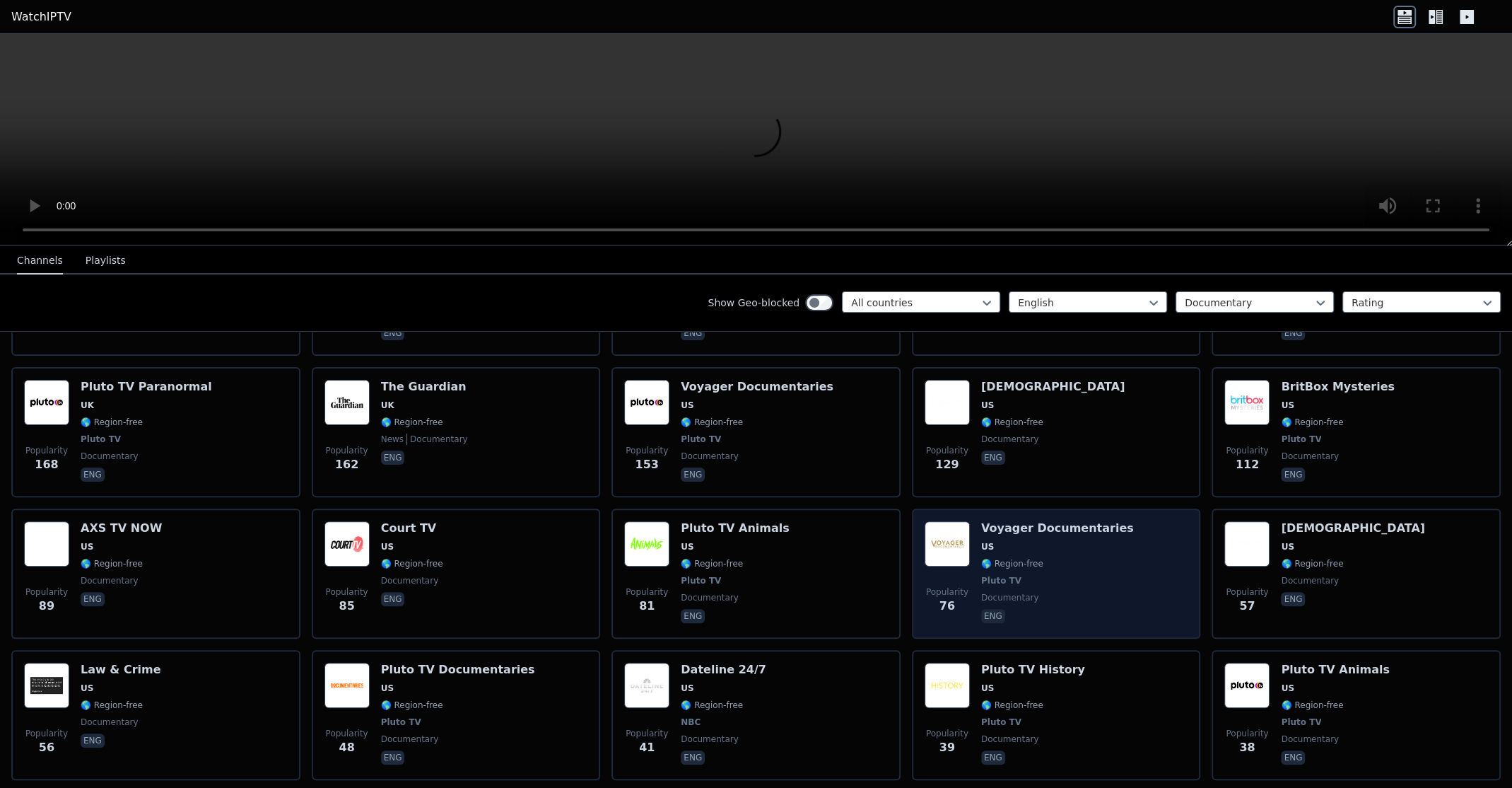
scroll to position [354, 0]
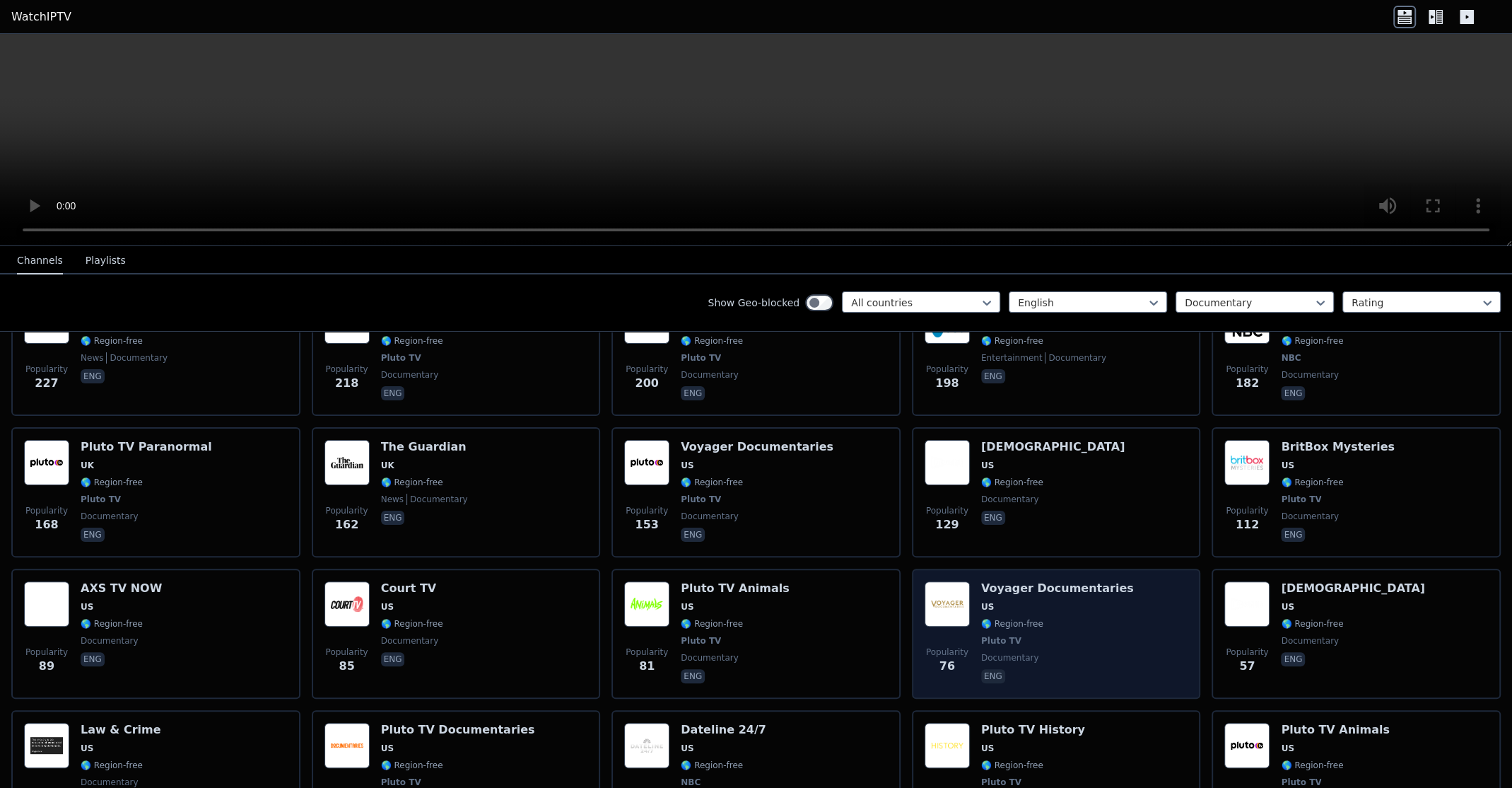
click at [1049, 618] on span "🌎 Region-free" at bounding box center [1058, 623] width 153 height 11
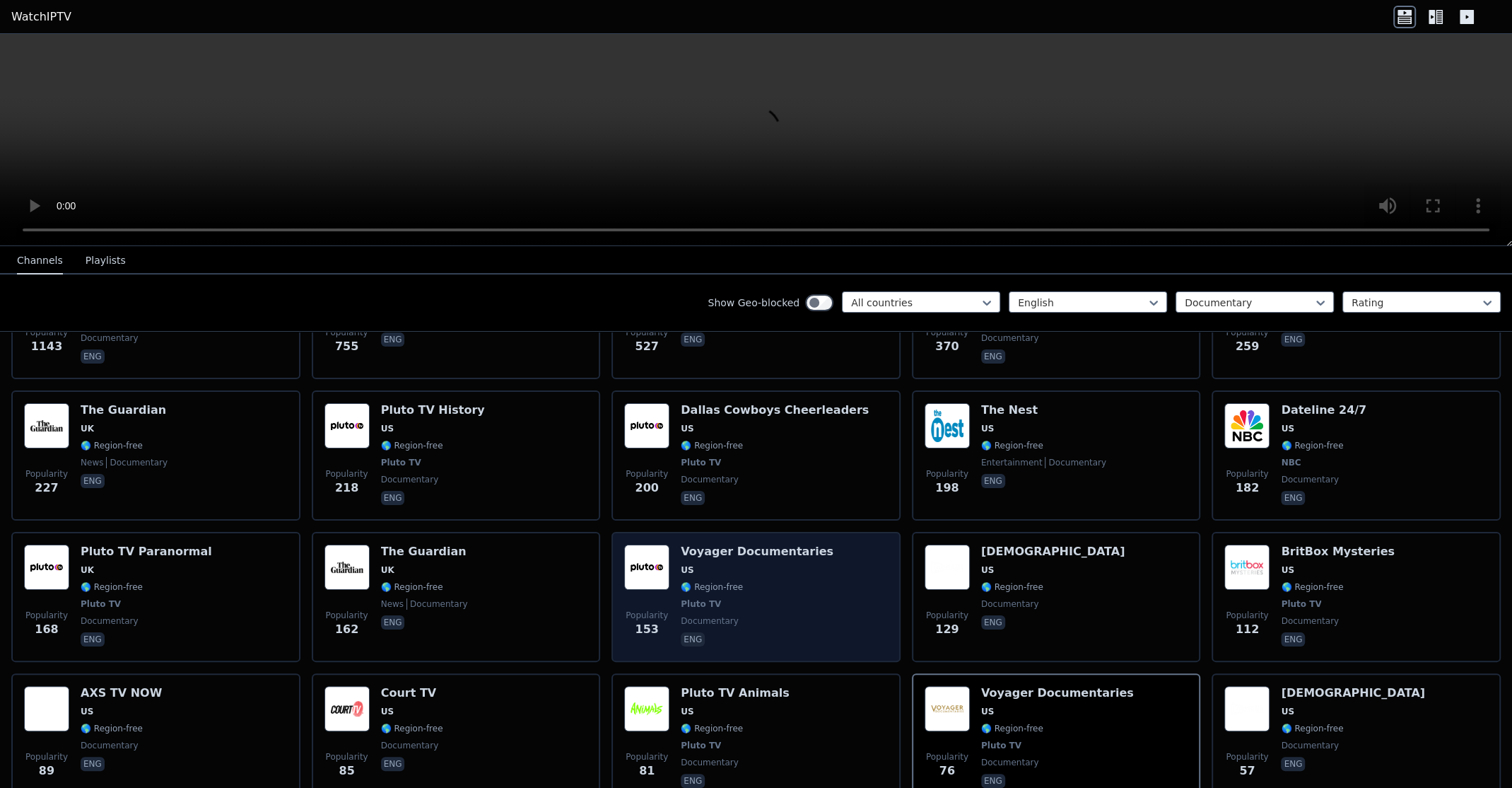
scroll to position [189, 0]
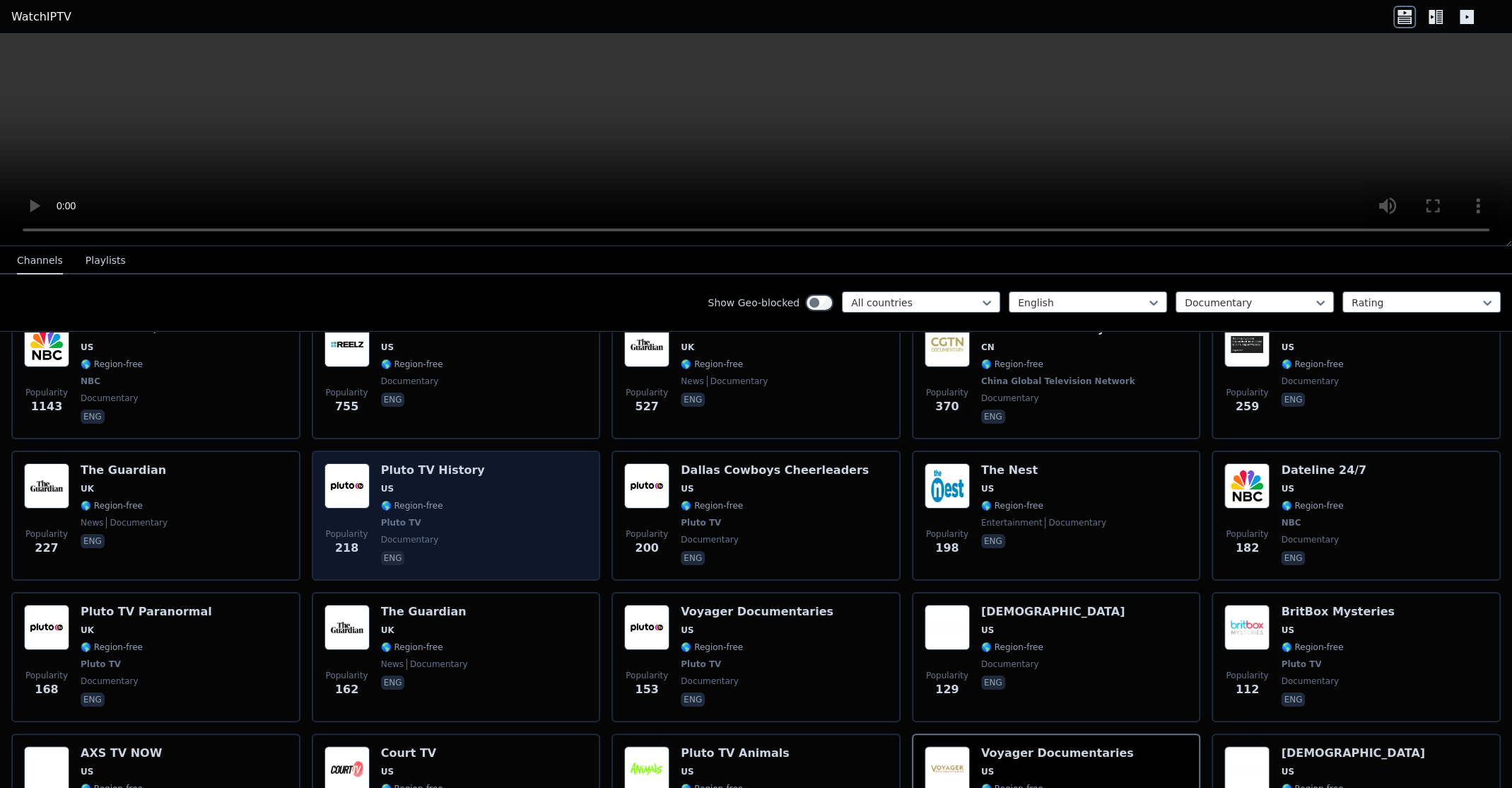
click at [574, 529] on div "Popularity 218 Pluto TV History US 🌎 Region-free Pluto TV documentary eng" at bounding box center [456, 515] width 264 height 105
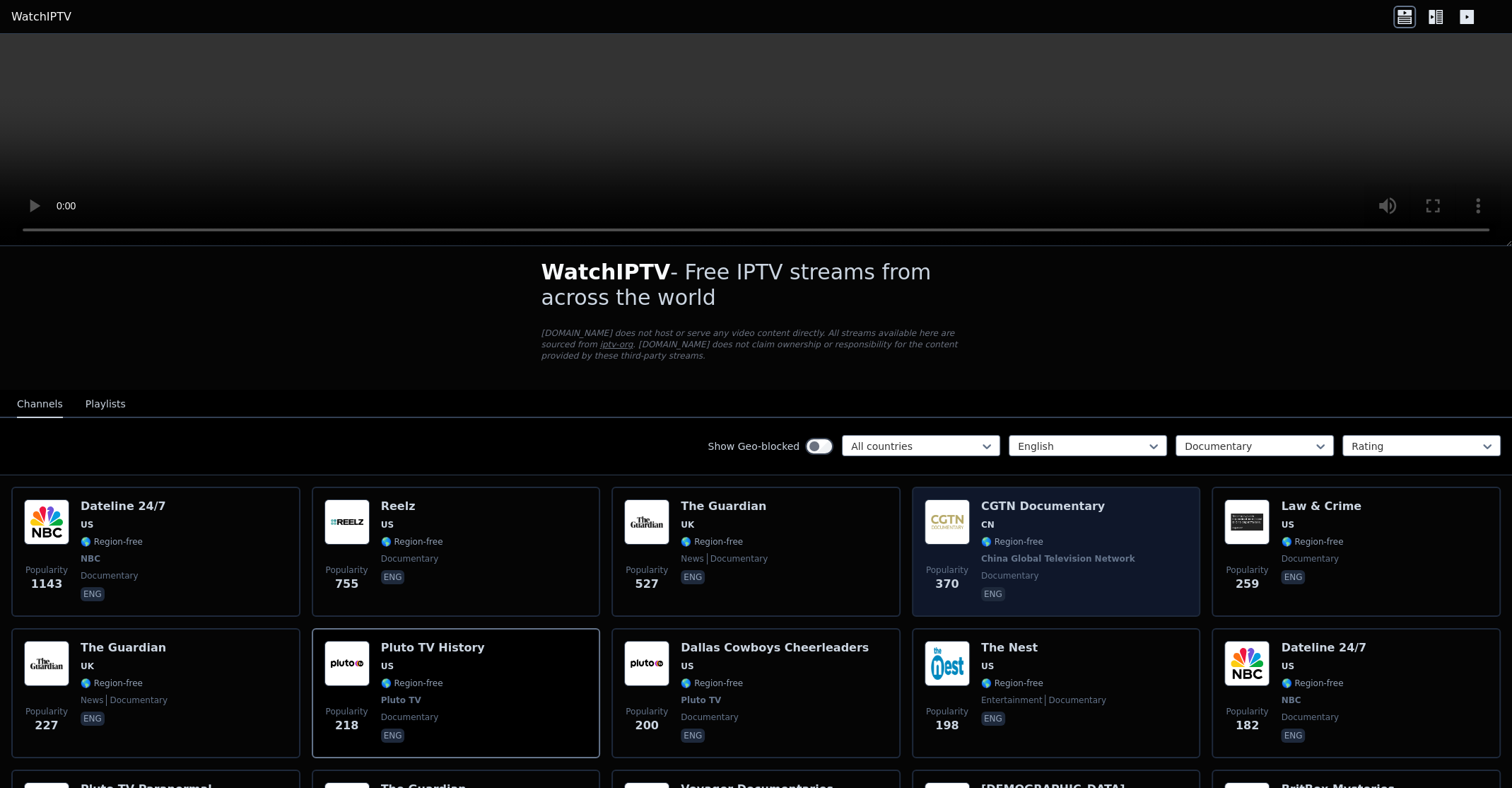
scroll to position [0, 0]
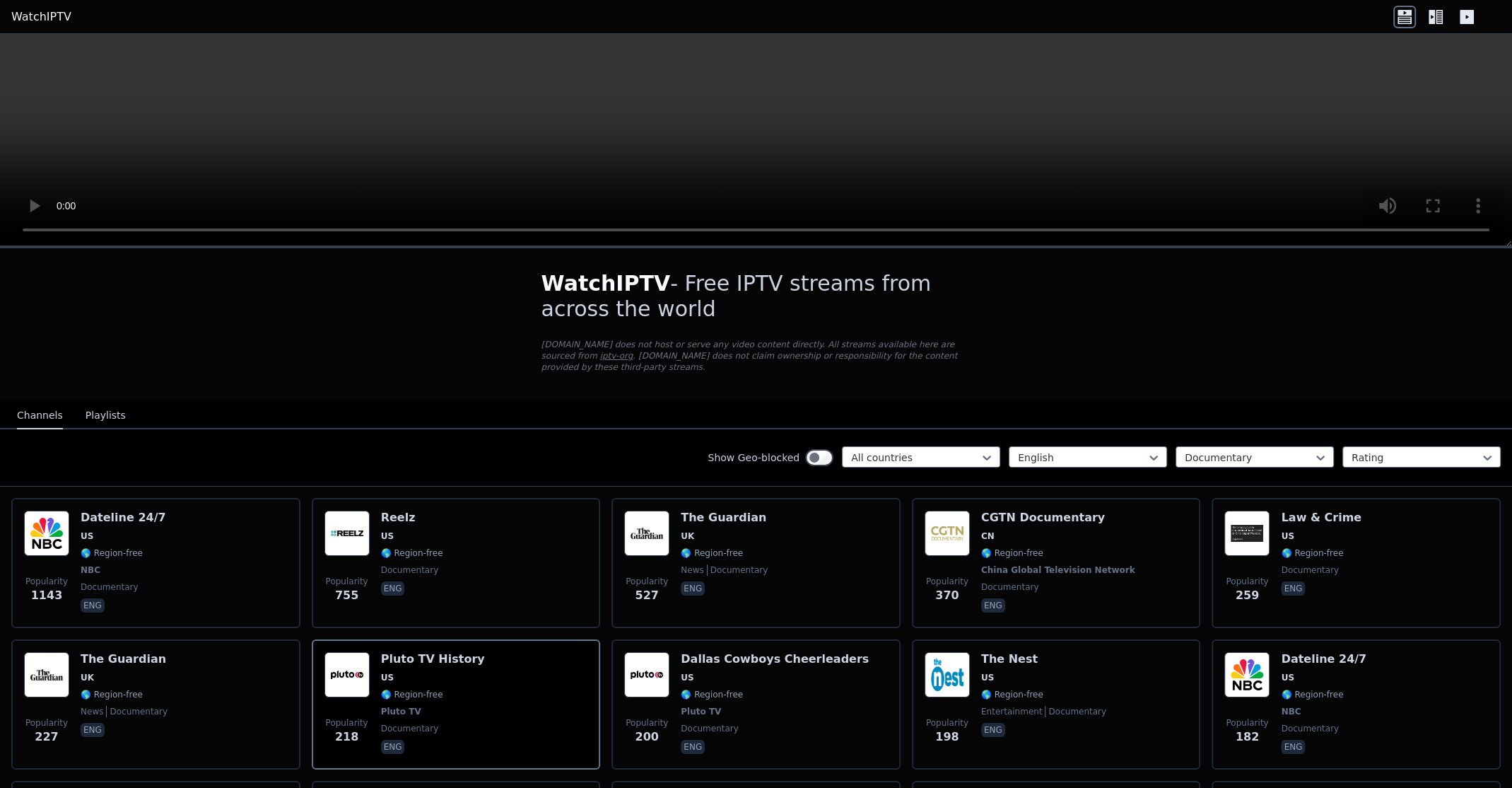
click at [95, 407] on button "Playlists" at bounding box center [106, 416] width 40 height 27
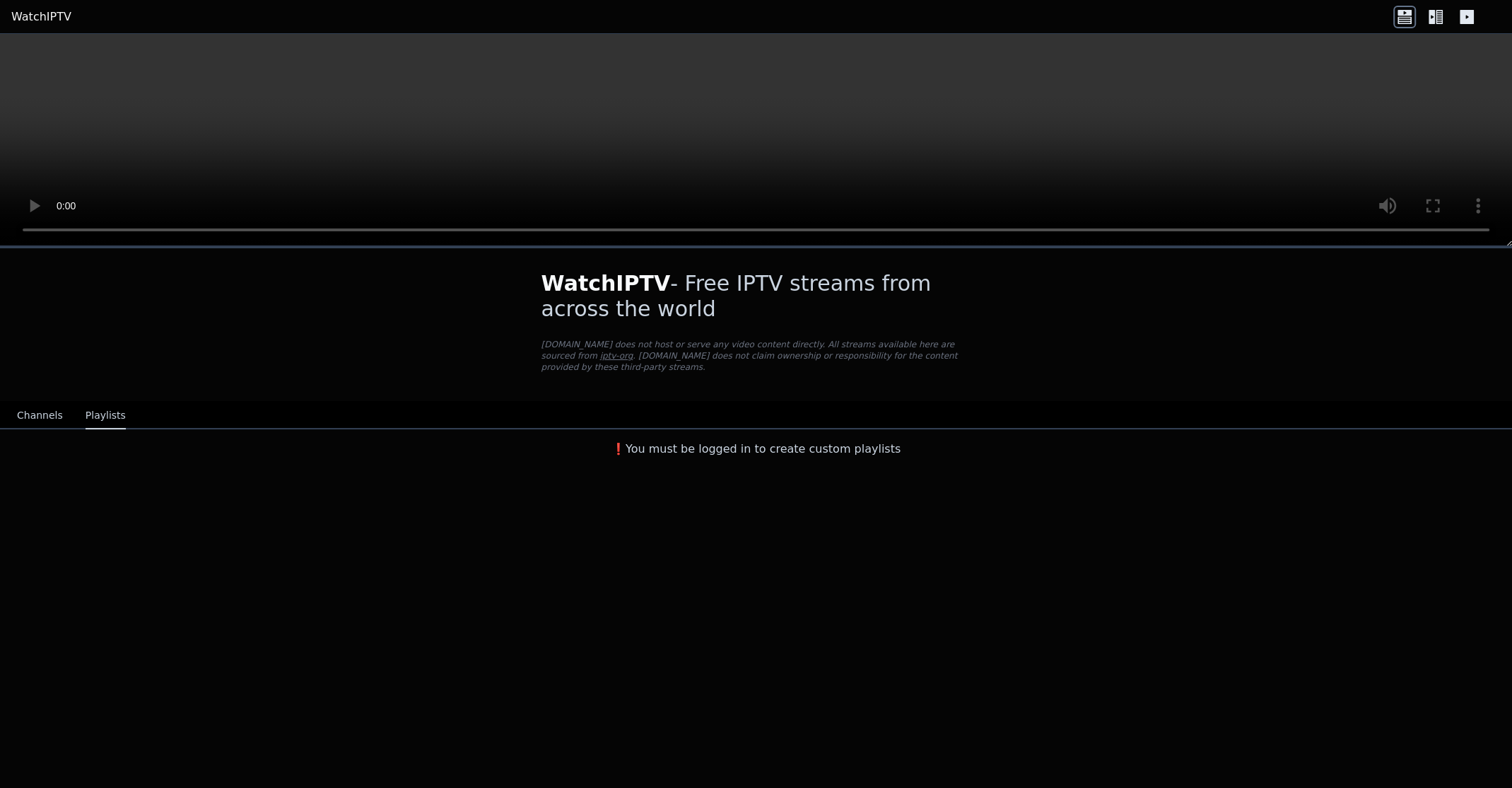
click at [40, 402] on button "Channels" at bounding box center [39, 416] width 46 height 27
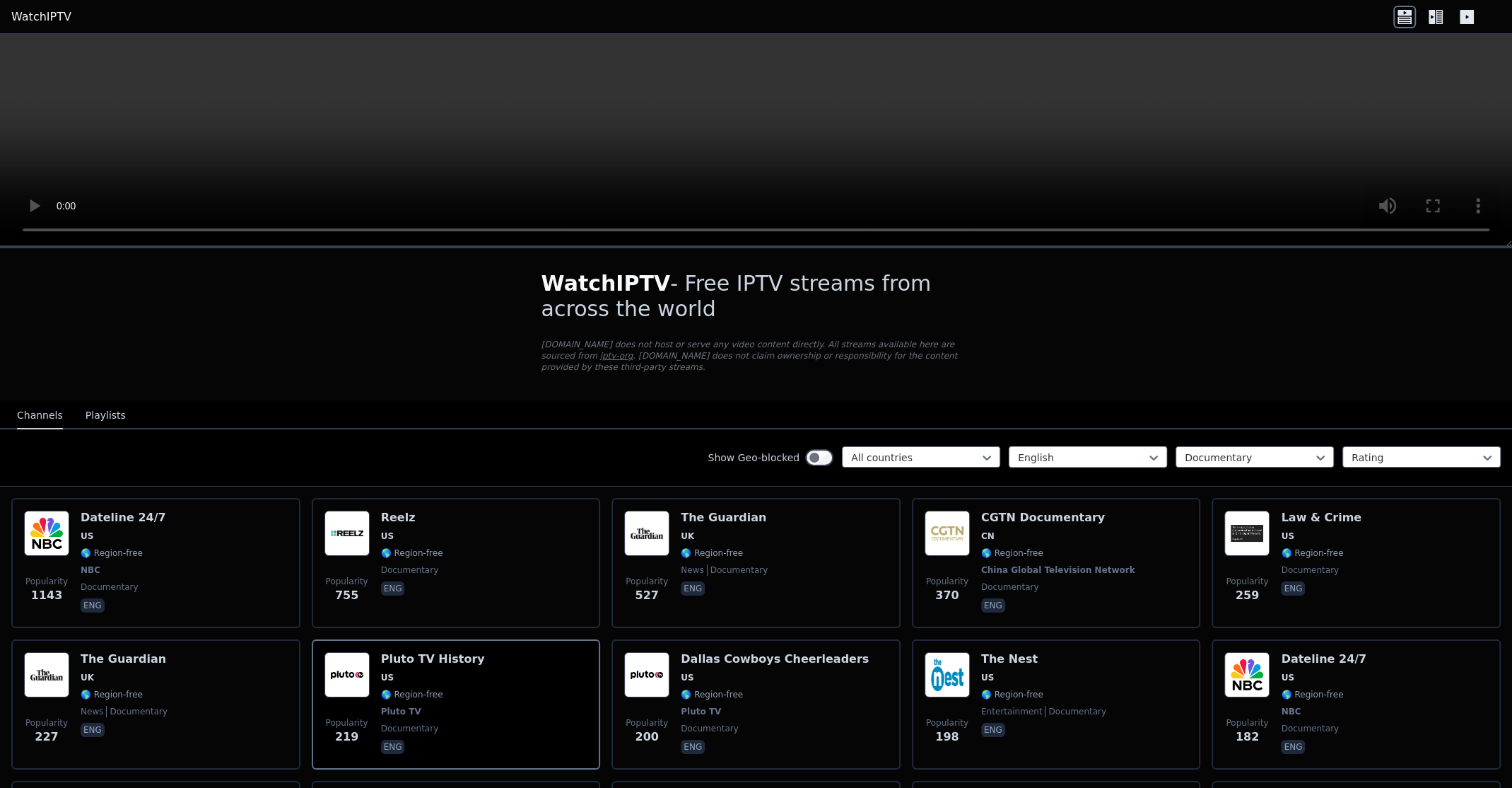
click at [1123, 446] on div "English" at bounding box center [1088, 456] width 159 height 21
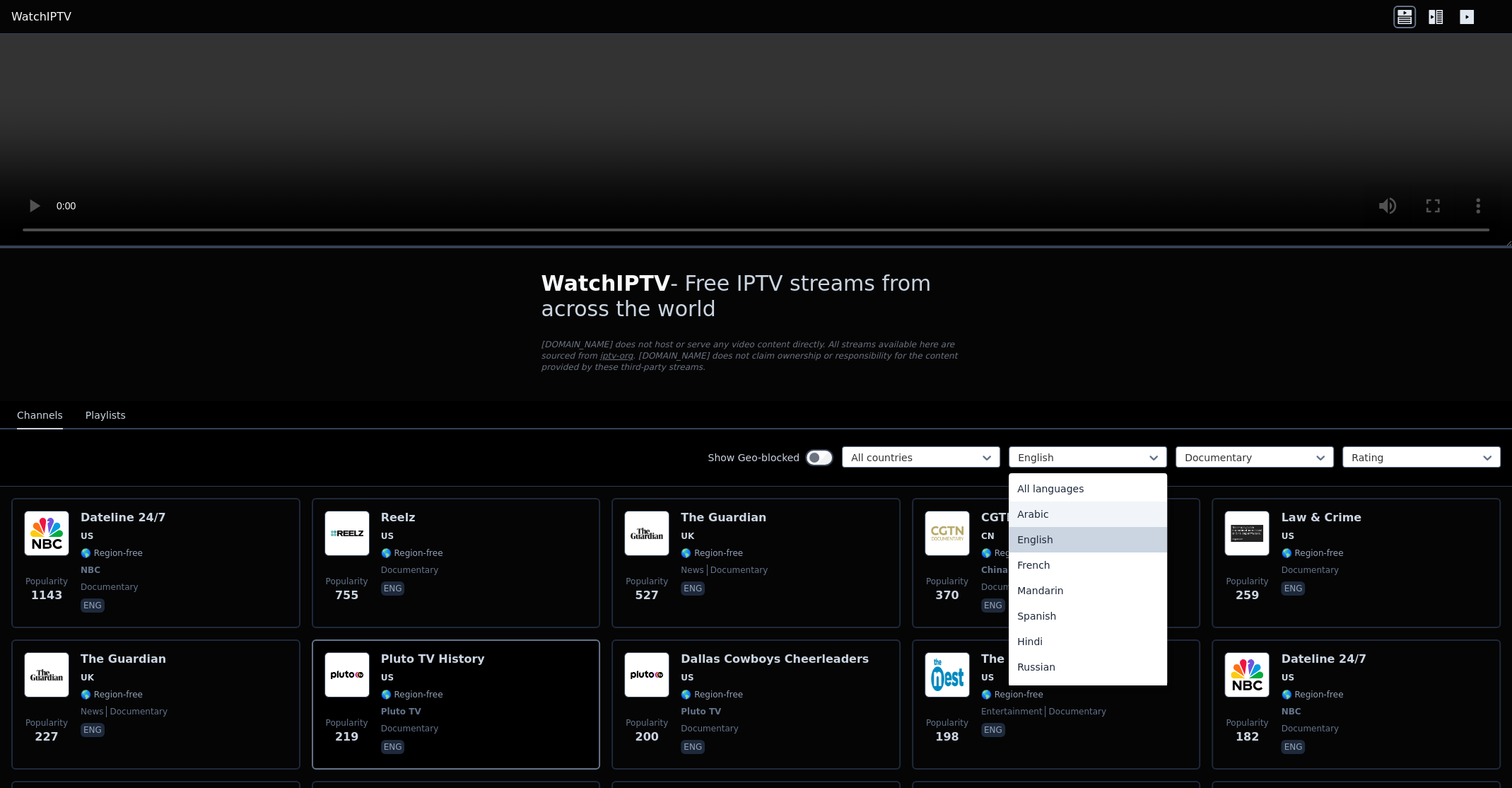
click at [1040, 502] on div "Arabic" at bounding box center [1088, 514] width 159 height 25
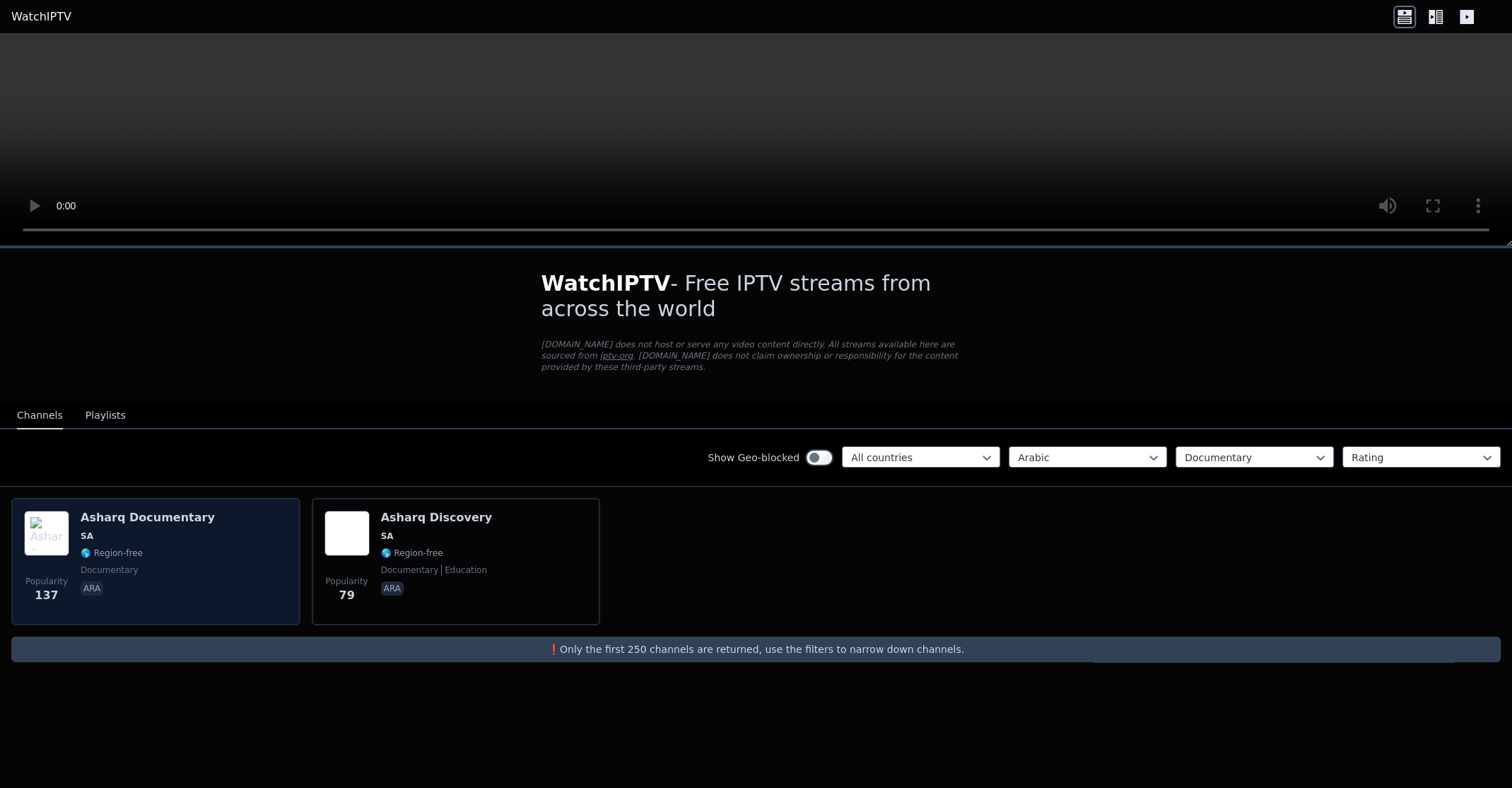
click at [230, 545] on div "Popularity 137 Asharq Documentary SA 🌎 Region-free documentary ara" at bounding box center [156, 561] width 264 height 102
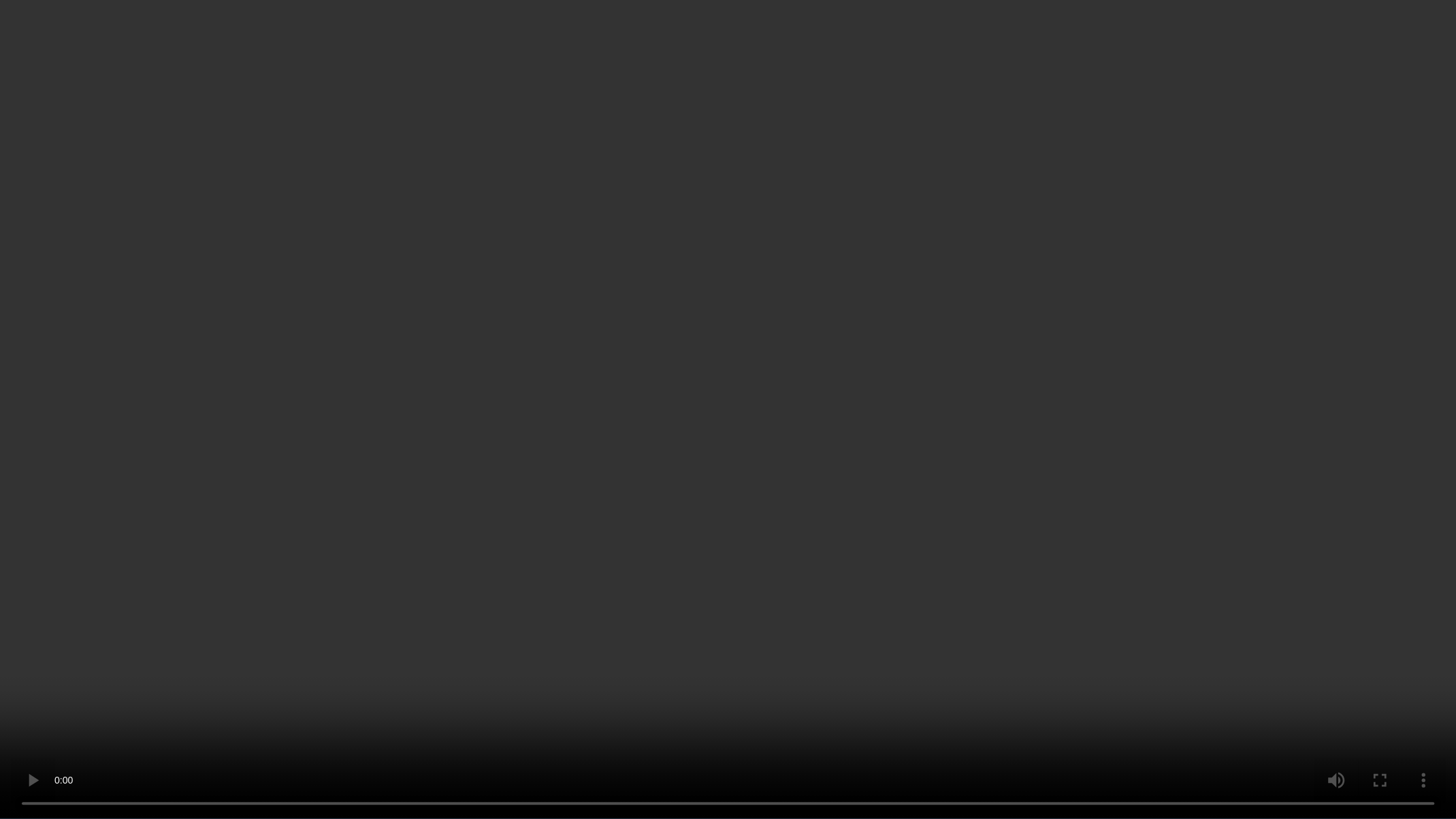
click at [312, 462] on video at bounding box center [728, 410] width 1456 height 819
click at [647, 393] on video at bounding box center [728, 410] width 1456 height 820
